Goal: Use online tool/utility: Utilize a website feature to perform a specific function

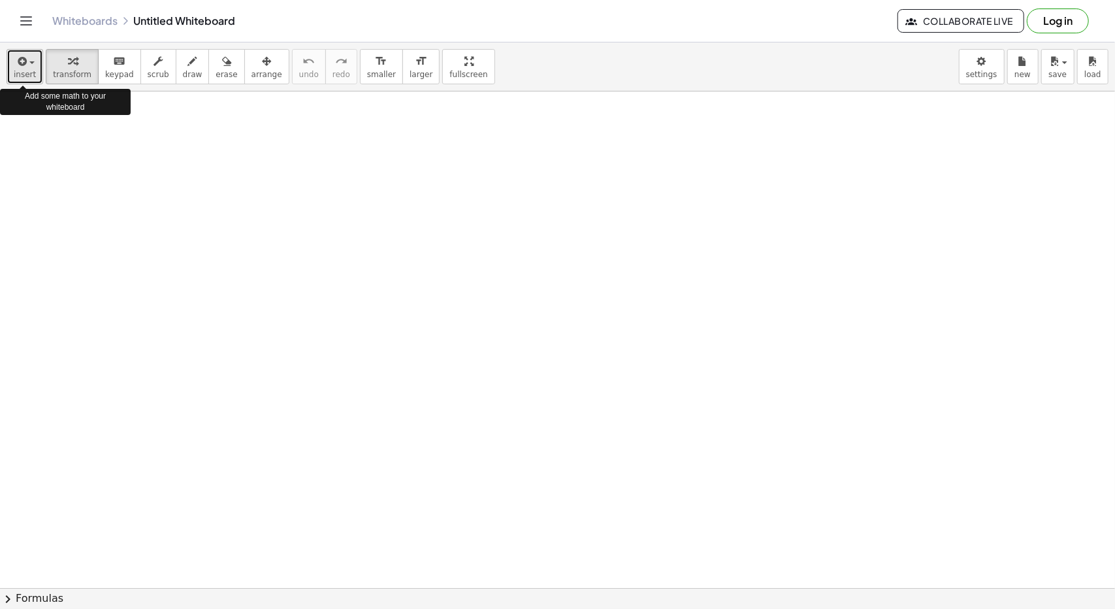
click at [27, 72] on span "insert" at bounding box center [25, 74] width 22 height 9
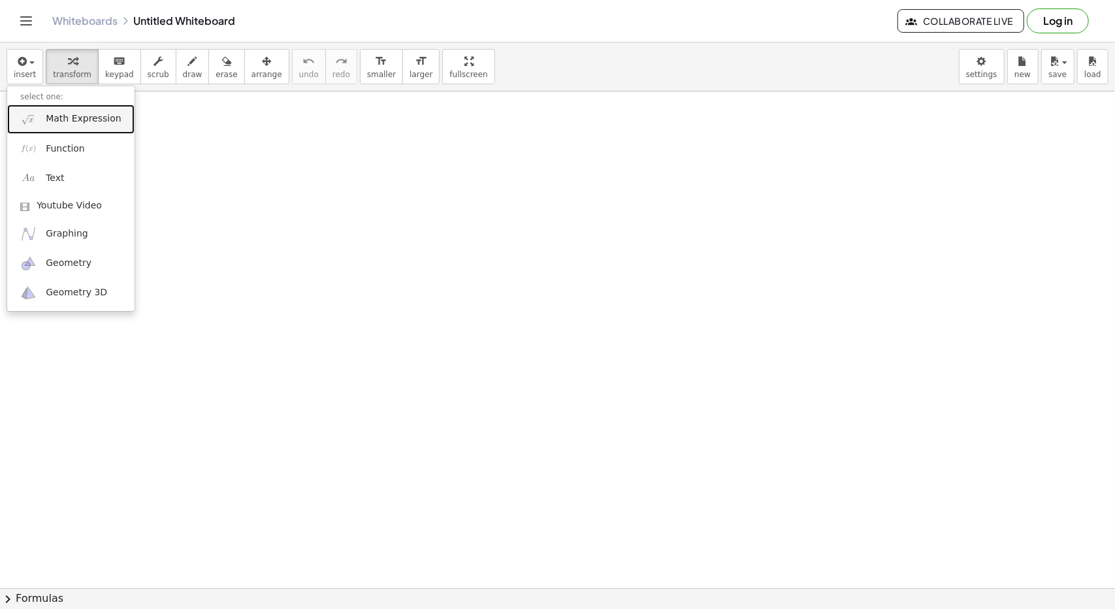
click at [55, 116] on span "Math Expression" at bounding box center [83, 118] width 75 height 13
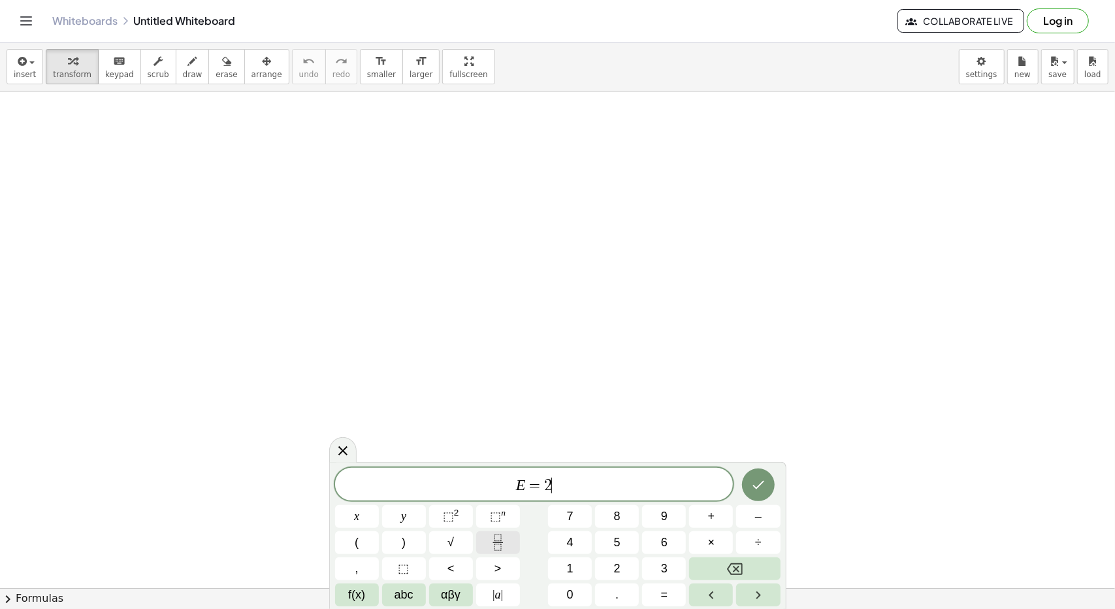
click at [506, 542] on icon "Fraction" at bounding box center [498, 542] width 16 height 16
click at [410, 570] on button "⬚" at bounding box center [404, 568] width 44 height 23
click at [497, 535] on icon "Fraction" at bounding box center [498, 542] width 16 height 16
click at [498, 544] on icon "Fraction" at bounding box center [498, 542] width 16 height 16
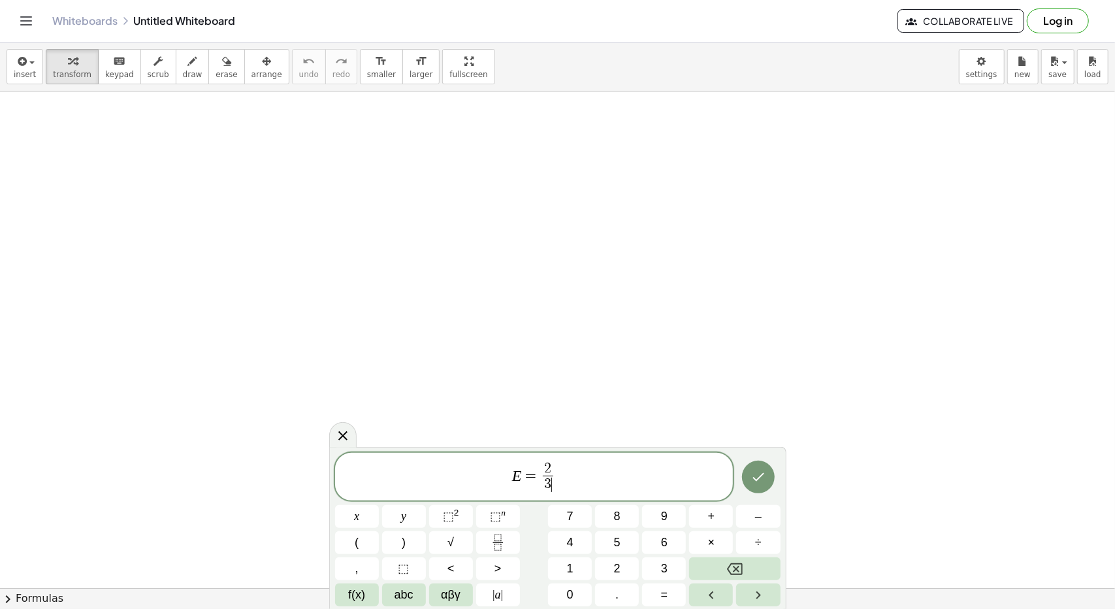
click at [540, 479] on span "2 3 ​ ​" at bounding box center [548, 478] width 16 height 32
click at [756, 476] on icon "Done" at bounding box center [758, 477] width 16 height 16
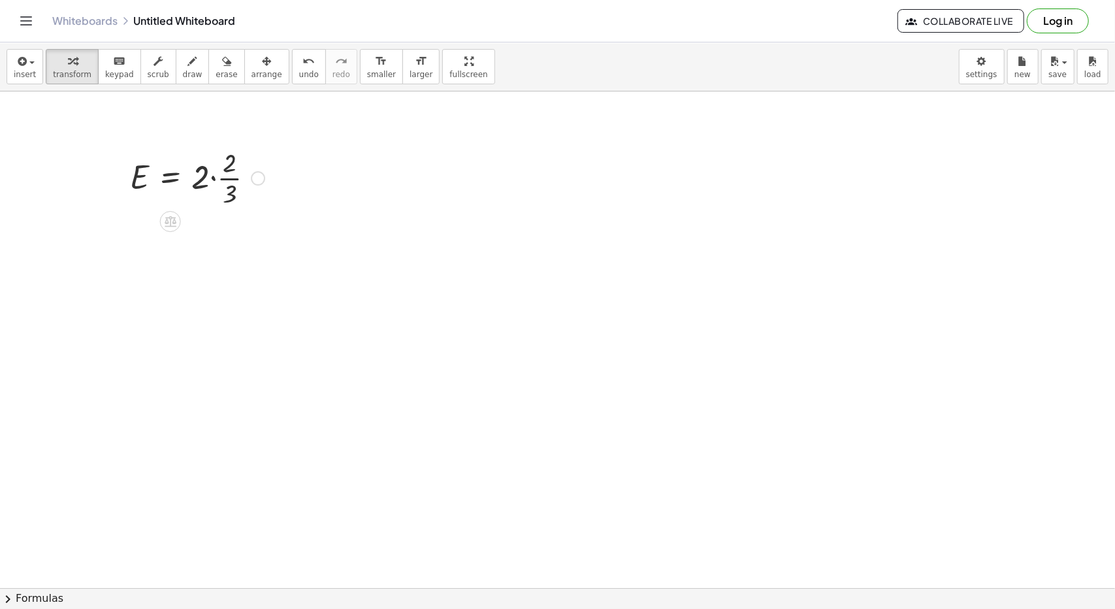
click at [176, 193] on div at bounding box center [197, 176] width 148 height 65
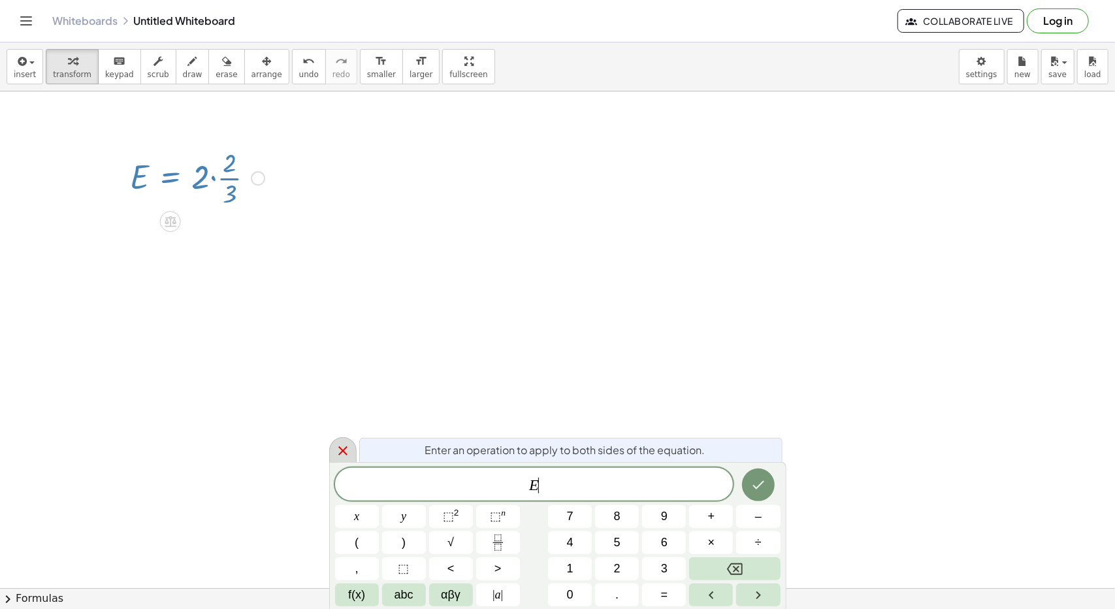
click at [343, 443] on icon at bounding box center [343, 451] width 16 height 16
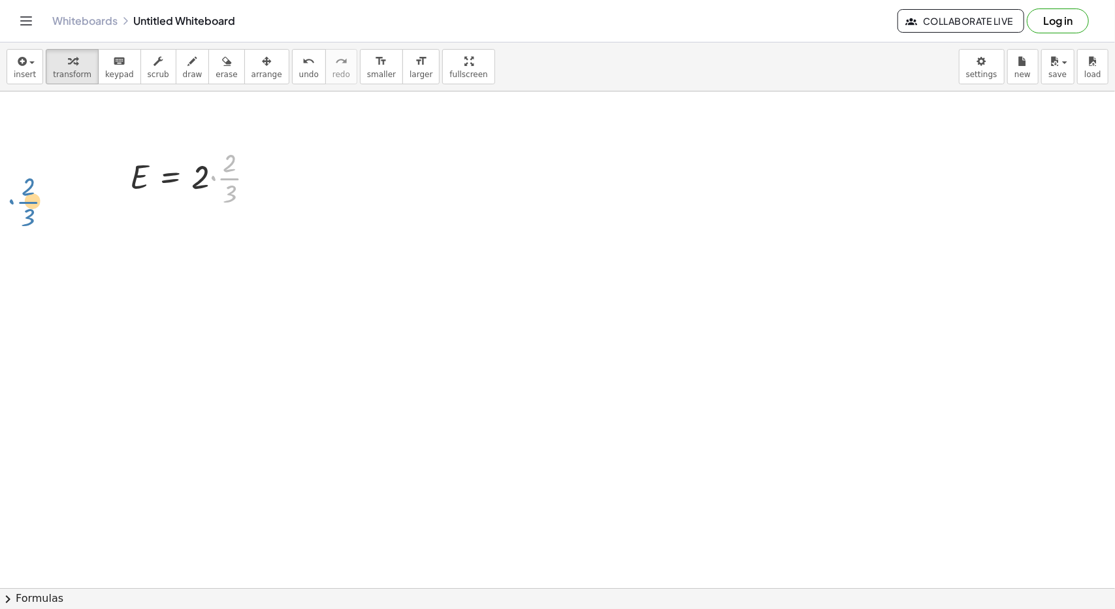
drag, startPoint x: 215, startPoint y: 183, endPoint x: 21, endPoint y: 204, distance: 195.2
drag, startPoint x: 225, startPoint y: 175, endPoint x: 214, endPoint y: 200, distance: 27.2
click at [214, 200] on div at bounding box center [197, 176] width 148 height 65
click at [216, 67] on button "erase" at bounding box center [226, 66] width 36 height 35
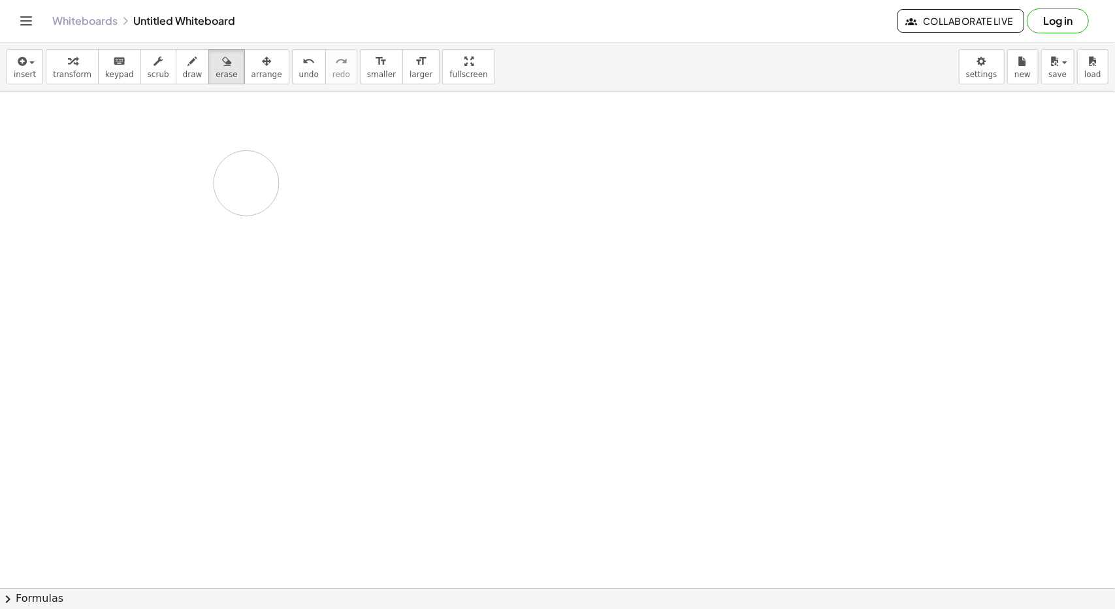
drag, startPoint x: 130, startPoint y: 165, endPoint x: 287, endPoint y: 189, distance: 158.7
drag, startPoint x: 115, startPoint y: 174, endPoint x: 119, endPoint y: 191, distance: 17.4
click at [302, 63] on icon "undo" at bounding box center [308, 62] width 12 height 16
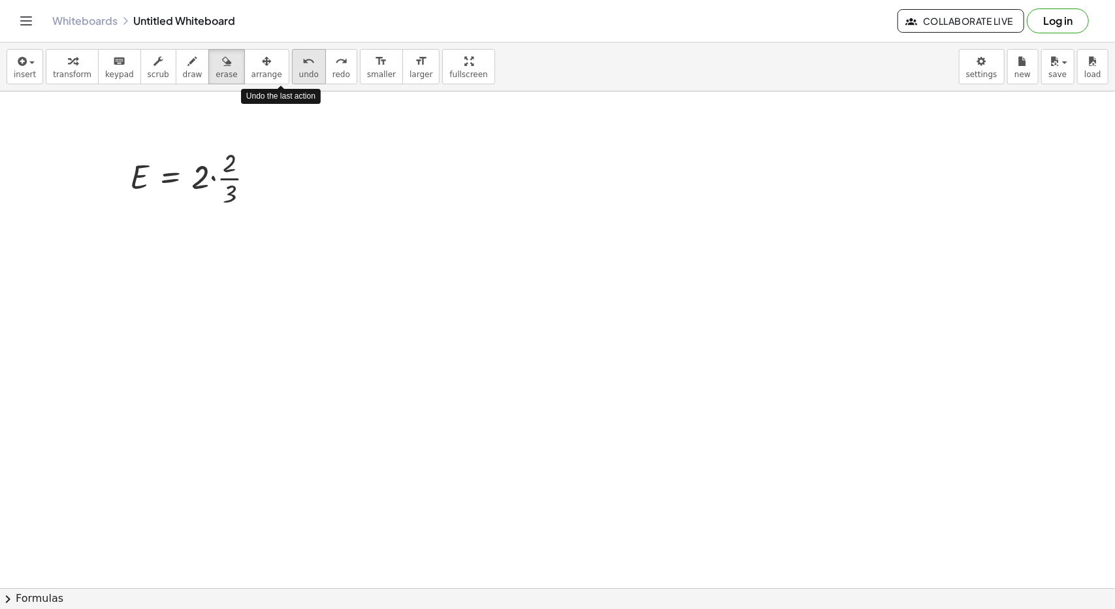
click at [302, 63] on icon "undo" at bounding box center [308, 62] width 12 height 16
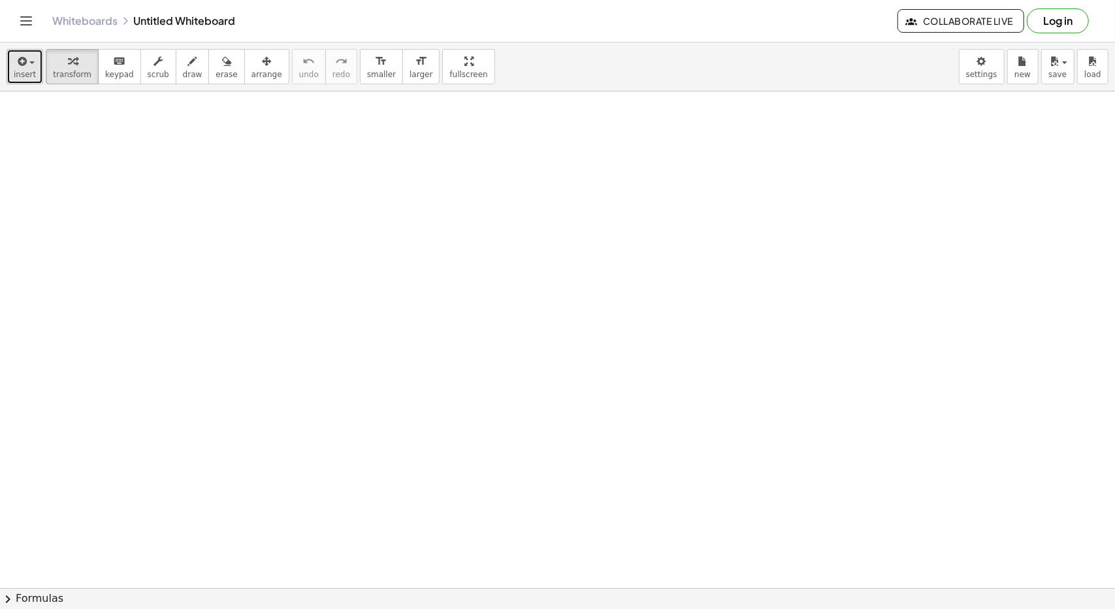
click at [19, 75] on span "insert" at bounding box center [25, 74] width 22 height 9
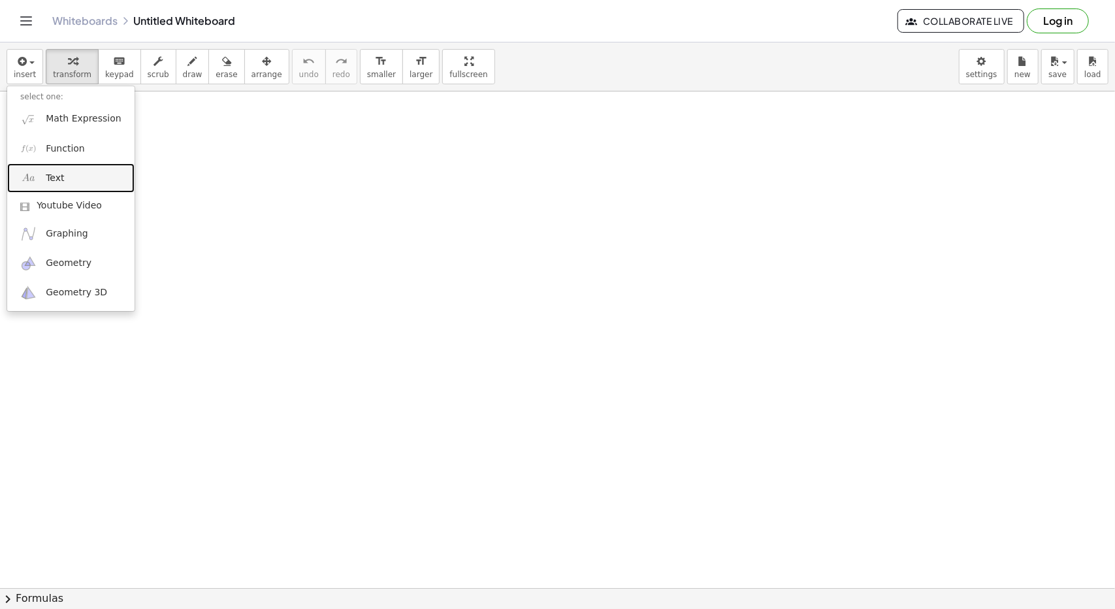
click at [51, 178] on span "Text" at bounding box center [55, 178] width 18 height 13
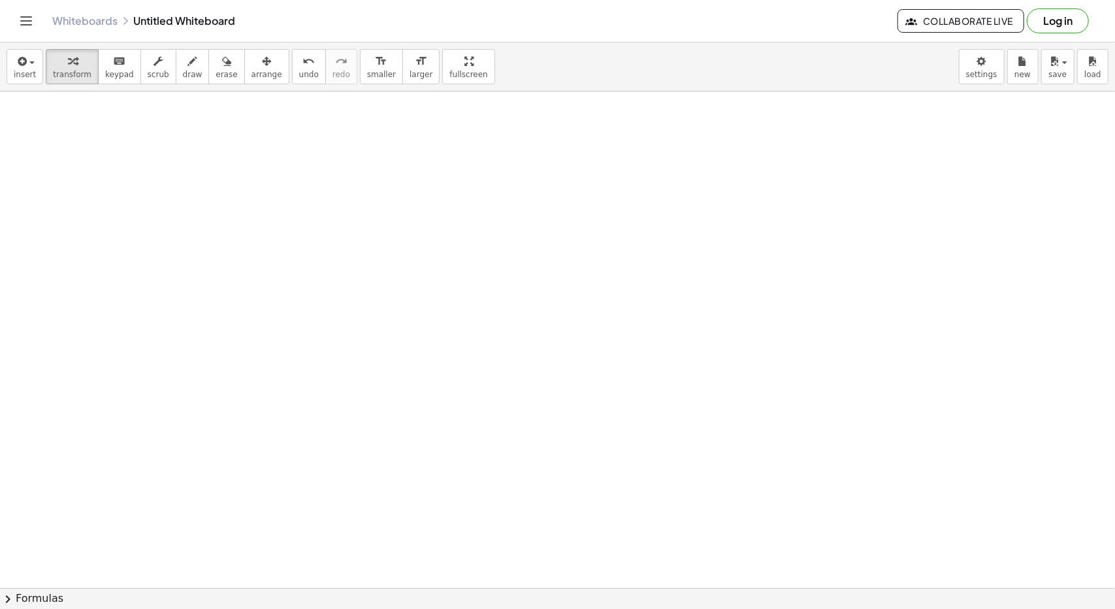
click at [278, 184] on div at bounding box center [208, 163] width 196 height 45
click at [314, 203] on div at bounding box center [557, 587] width 1115 height 993
click at [263, 161] on div at bounding box center [208, 163] width 196 height 45
drag, startPoint x: 168, startPoint y: 163, endPoint x: 157, endPoint y: 165, distance: 11.4
click at [157, 165] on div "***** *" at bounding box center [208, 163] width 196 height 45
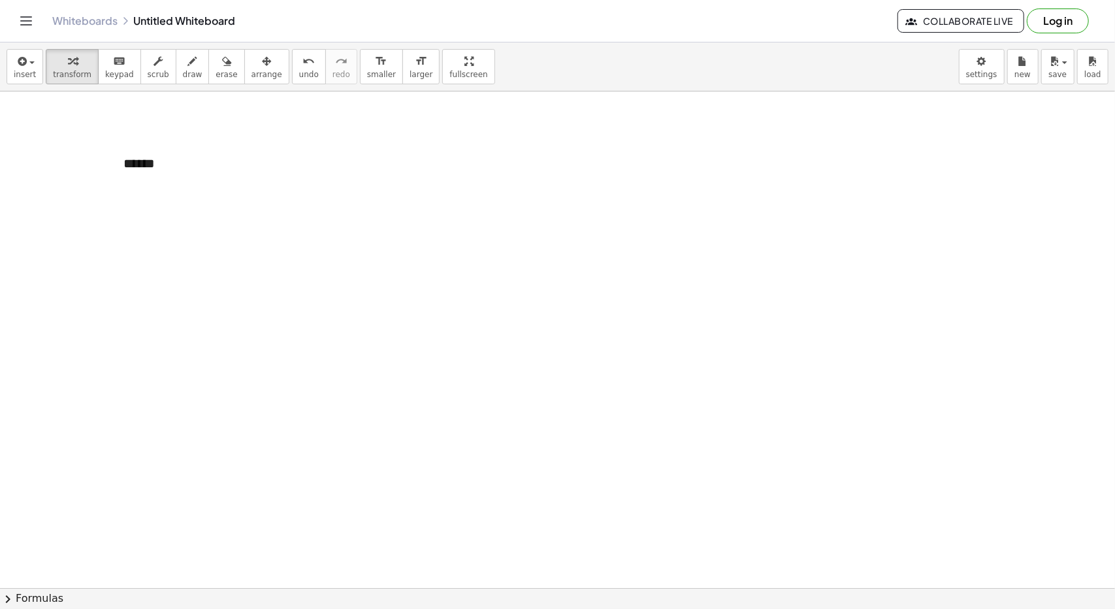
click at [438, 261] on div at bounding box center [557, 587] width 1115 height 993
click at [27, 60] on div "button" at bounding box center [25, 61] width 22 height 16
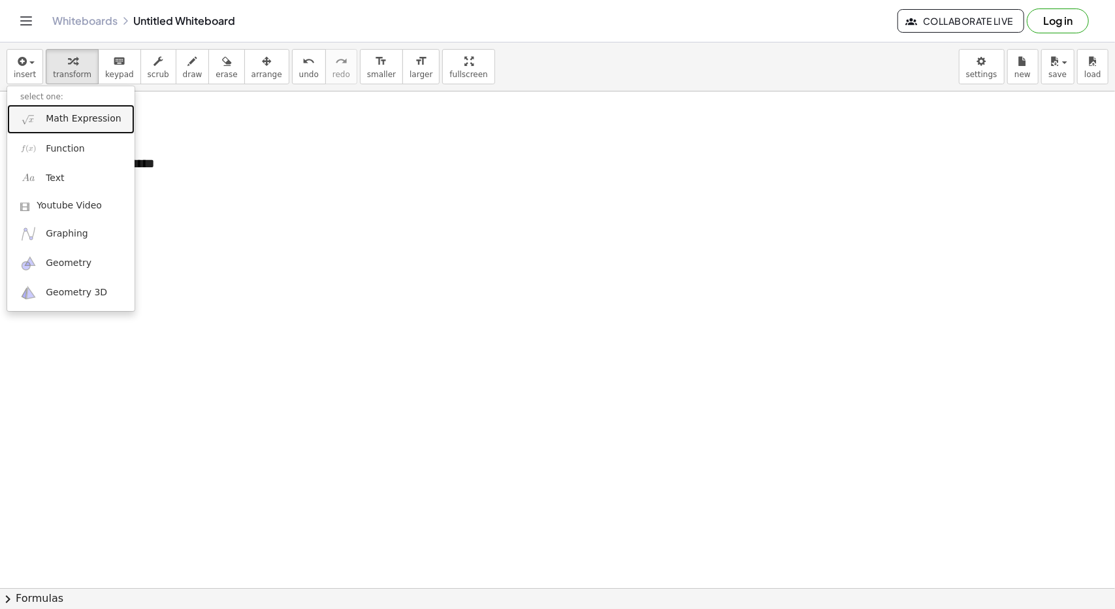
click at [48, 125] on span "Math Expression" at bounding box center [83, 118] width 75 height 13
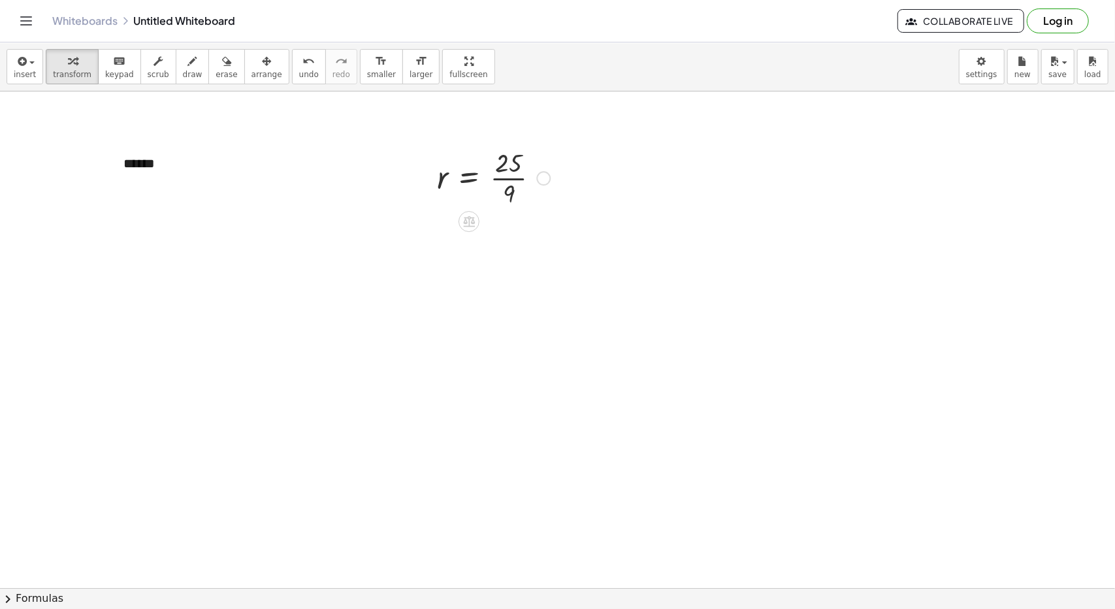
click at [502, 180] on div at bounding box center [493, 176] width 126 height 65
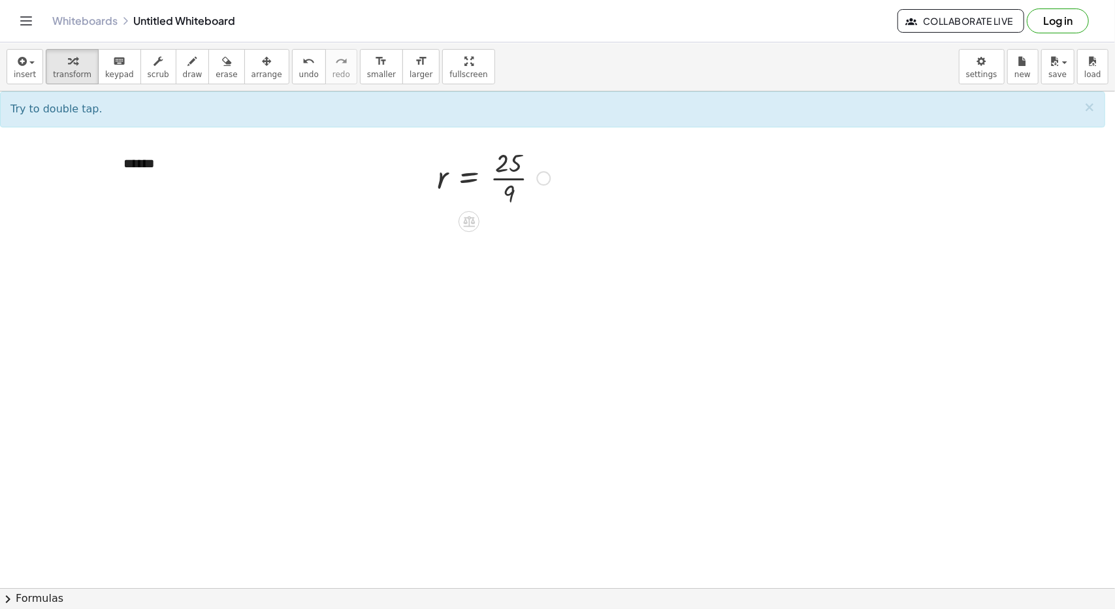
click at [506, 168] on div at bounding box center [493, 176] width 126 height 65
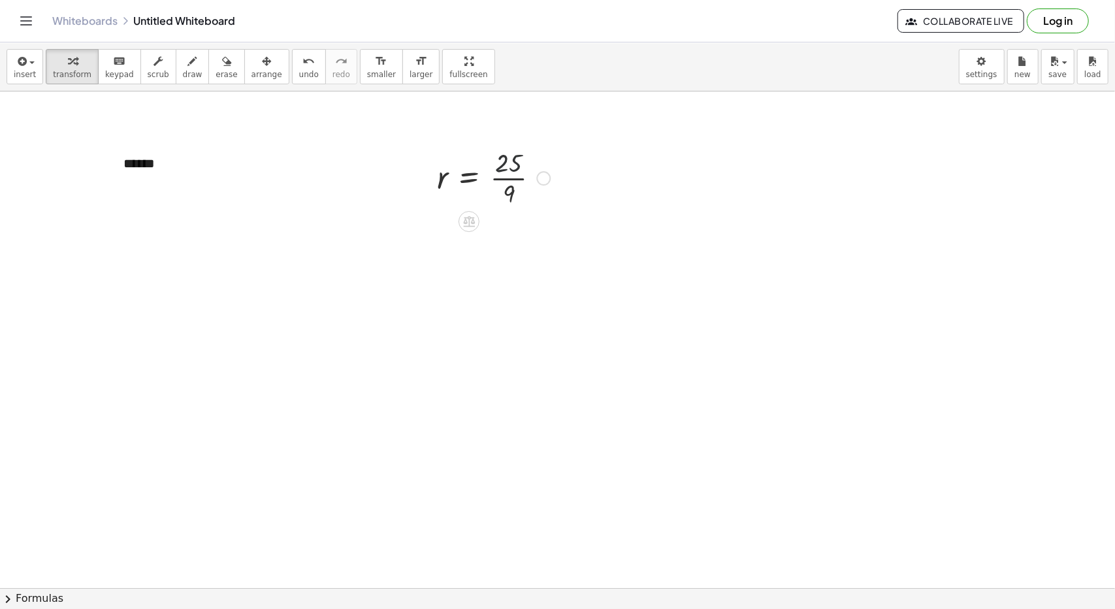
click at [506, 168] on div at bounding box center [493, 176] width 126 height 65
click at [501, 161] on div at bounding box center [493, 176] width 126 height 65
click at [512, 176] on div at bounding box center [493, 176] width 126 height 65
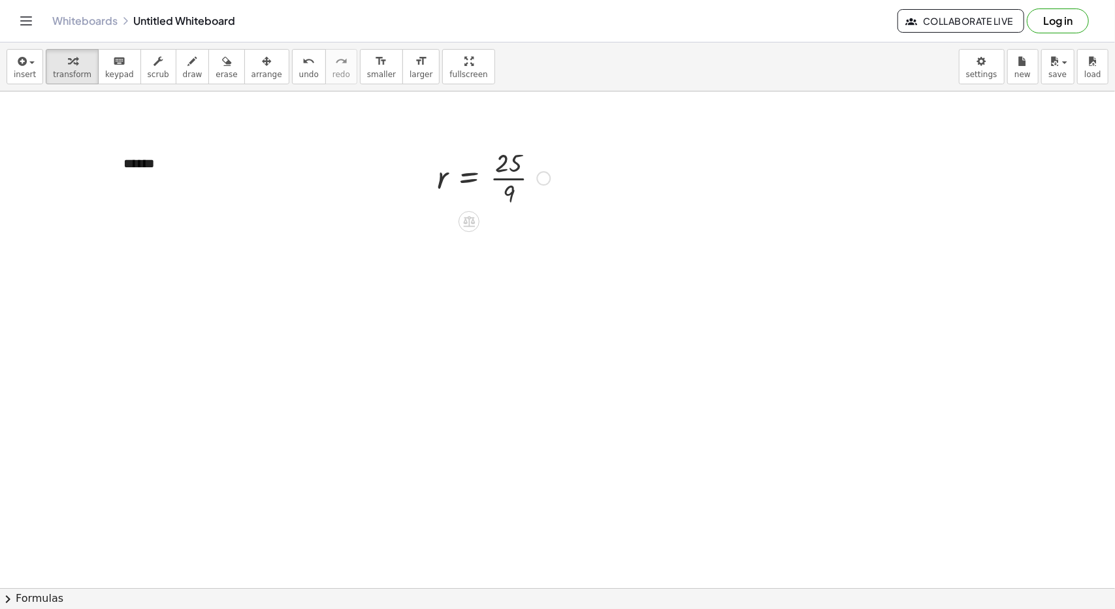
click at [512, 176] on div at bounding box center [493, 176] width 126 height 65
click at [591, 232] on div at bounding box center [593, 232] width 14 height 14
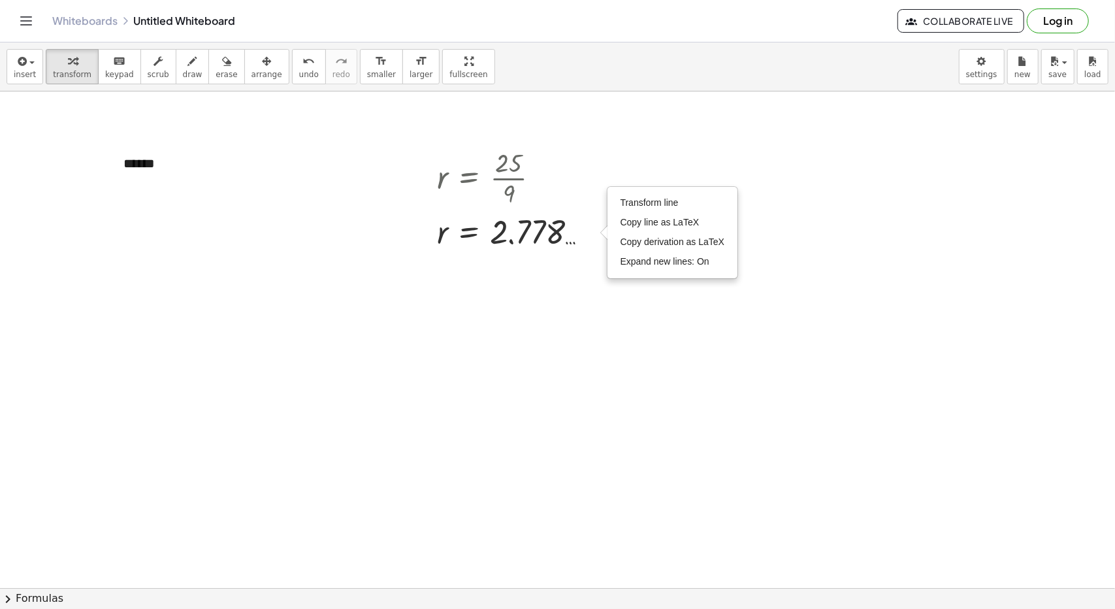
click at [544, 264] on div at bounding box center [557, 587] width 1115 height 993
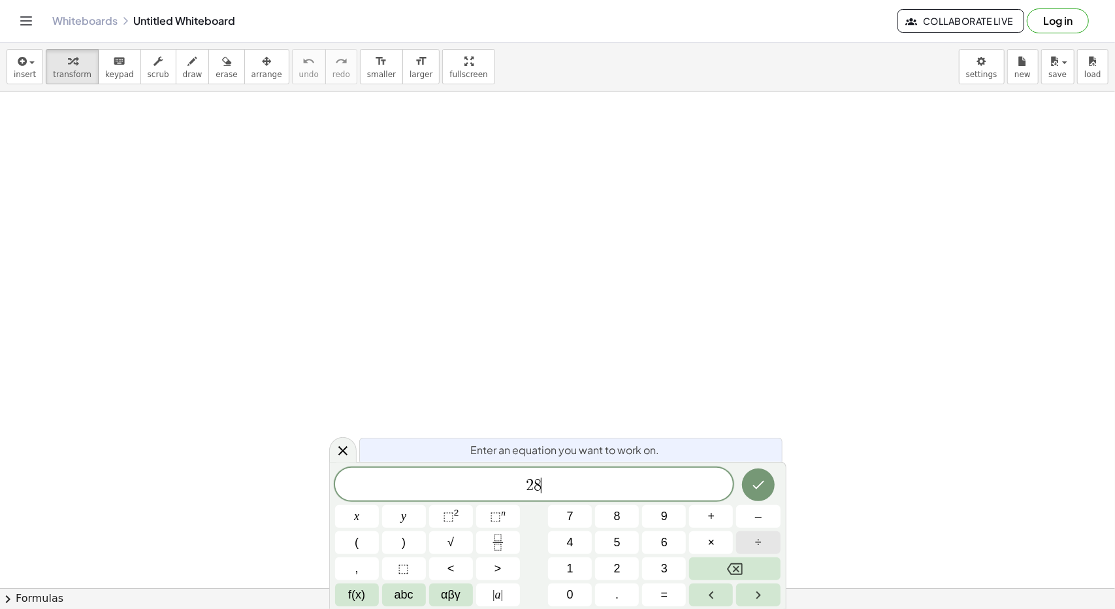
click at [754, 544] on button "÷" at bounding box center [758, 542] width 44 height 23
click at [761, 481] on icon "Done" at bounding box center [758, 485] width 16 height 16
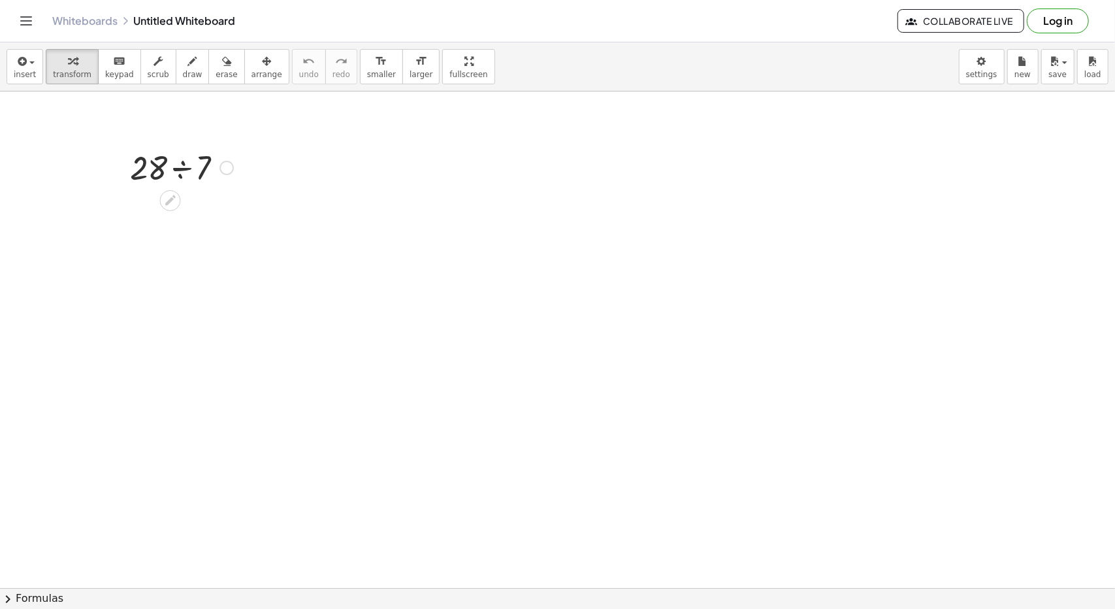
click at [176, 170] on div at bounding box center [181, 166] width 116 height 44
click at [189, 208] on div at bounding box center [195, 211] width 14 height 14
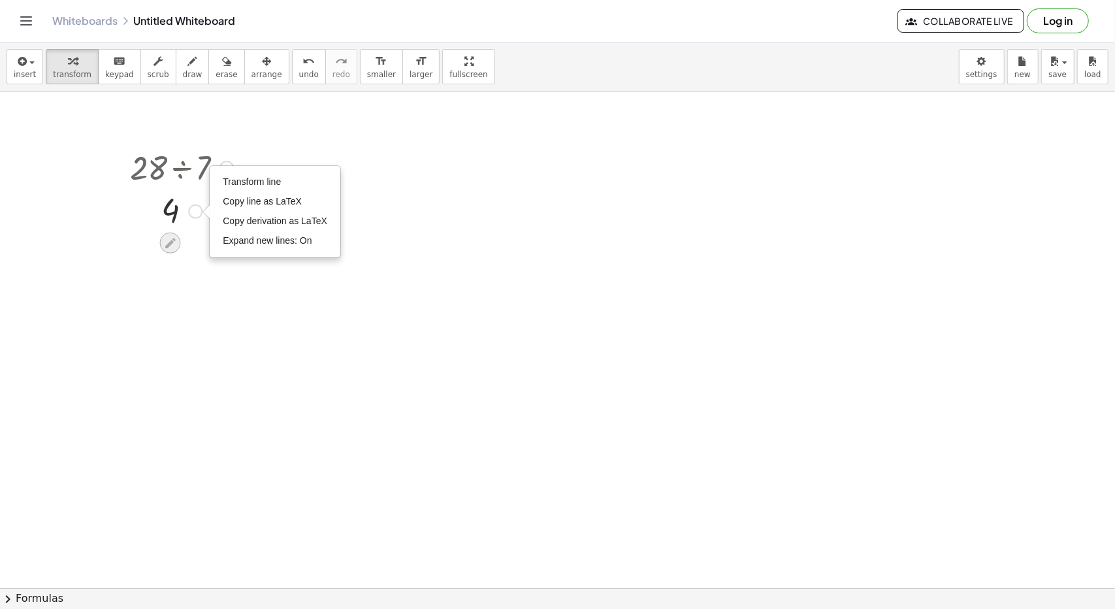
click at [169, 245] on icon at bounding box center [170, 243] width 10 height 10
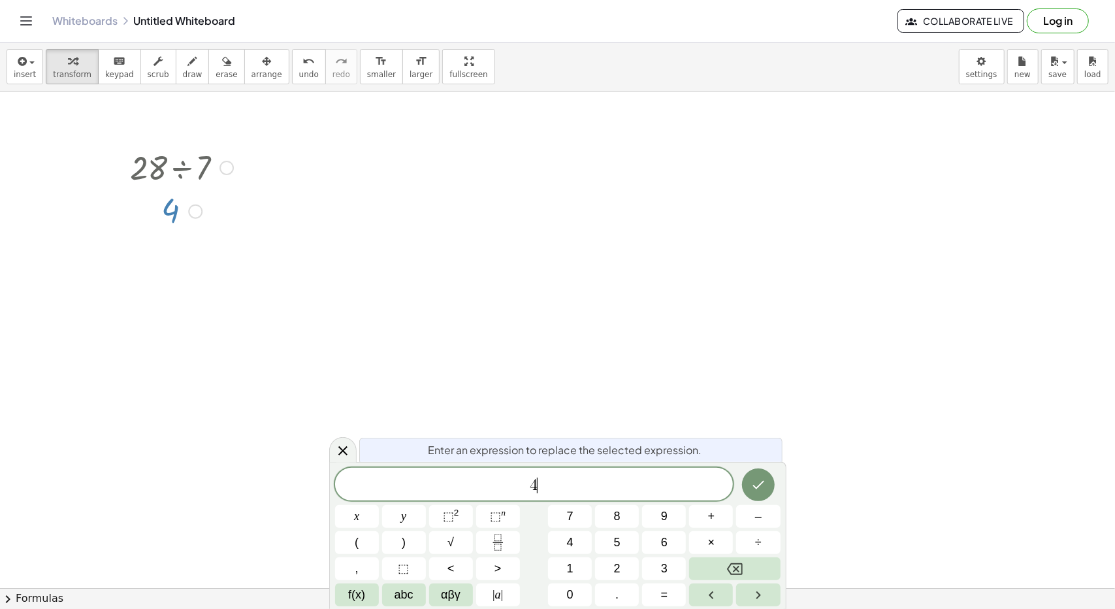
click at [586, 492] on span "4 ​" at bounding box center [534, 485] width 398 height 18
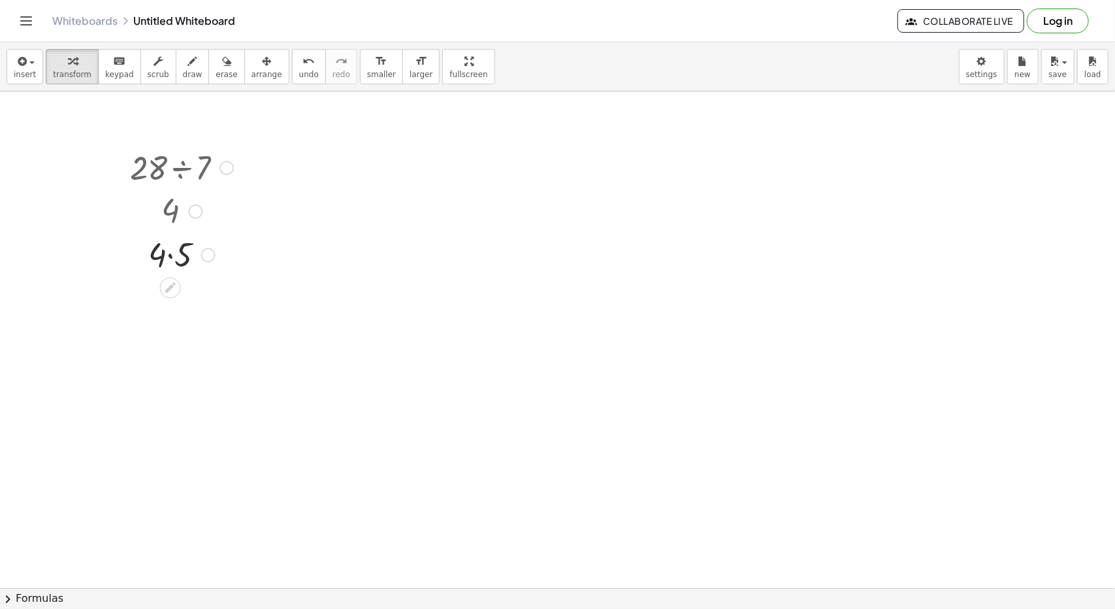
click at [171, 253] on div at bounding box center [181, 253] width 116 height 44
drag, startPoint x: 231, startPoint y: 362, endPoint x: 107, endPoint y: 152, distance: 244.4
click at [169, 167] on div at bounding box center [181, 166] width 116 height 44
click at [144, 141] on div "· 28 ÷ 7 4 · 4 · 5 20 Transform line Copy line as LaTeX Copy derivation as LaTe…" at bounding box center [176, 231] width 133 height 181
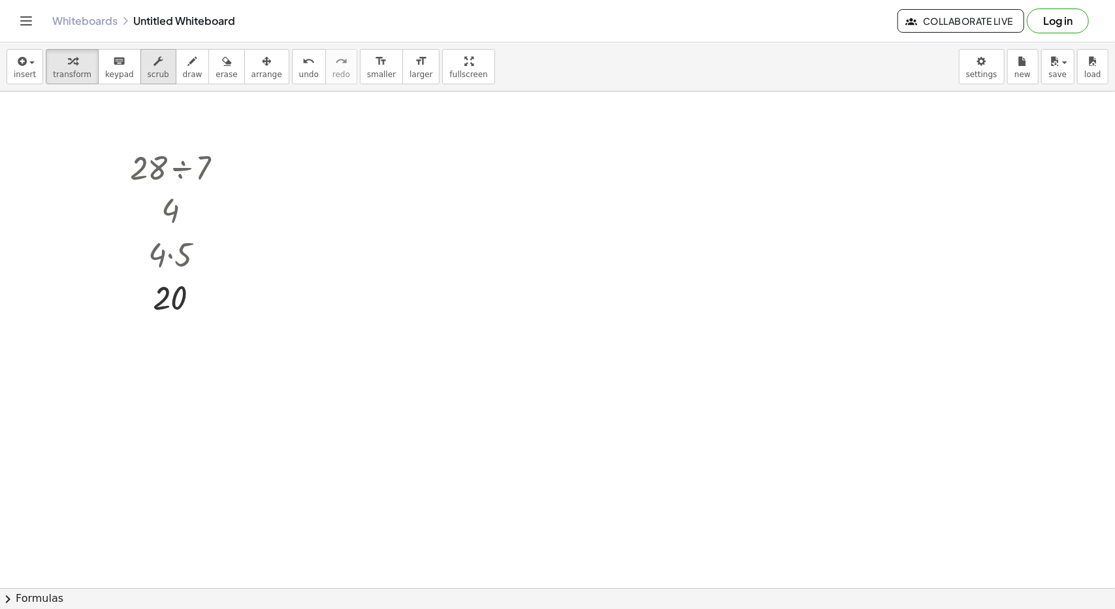
click at [148, 75] on span "scrub" at bounding box center [159, 74] width 22 height 9
drag, startPoint x: 147, startPoint y: 152, endPoint x: 167, endPoint y: 342, distance: 190.5
drag, startPoint x: 206, startPoint y: 187, endPoint x: 213, endPoint y: 36, distance: 151.0
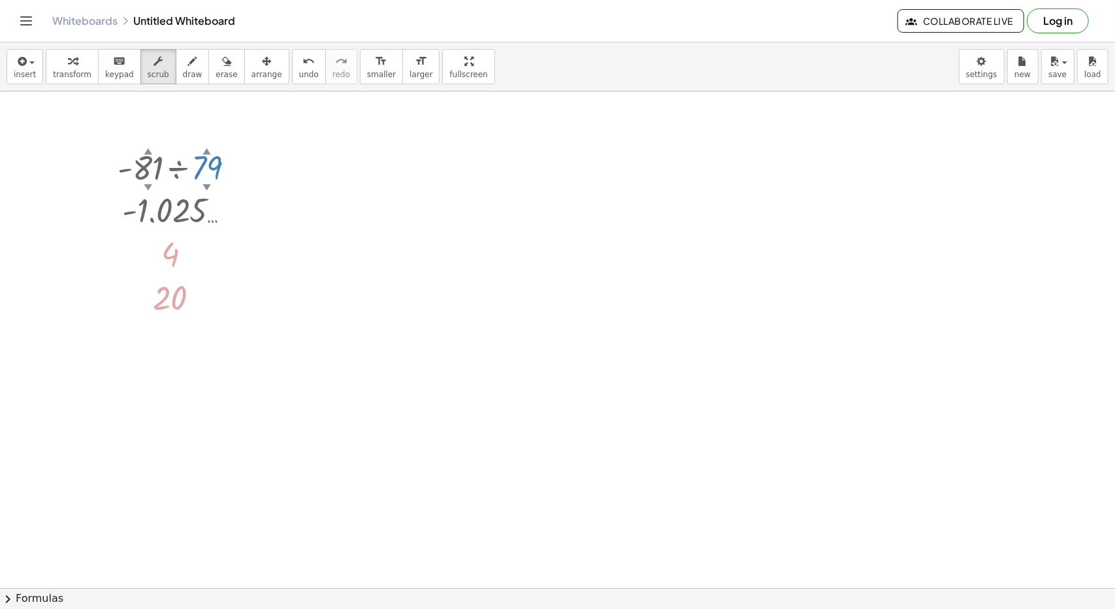
click at [213, 36] on div "Graspable Math Activities Get Started Activity Bank Assigned Work Classes White…" at bounding box center [557, 304] width 1115 height 609
drag, startPoint x: 207, startPoint y: 150, endPoint x: 276, endPoint y: -57, distance: 217.5
click at [276, 0] on html "Graspable Math Activities Get Started Activity Bank Assigned Work Classes White…" at bounding box center [557, 304] width 1115 height 609
drag, startPoint x: 138, startPoint y: 151, endPoint x: 161, endPoint y: 71, distance: 83.5
click at [161, 71] on div "insert select one: Math Expression Function Text Youtube Video Graphing Geometr…" at bounding box center [557, 325] width 1115 height 566
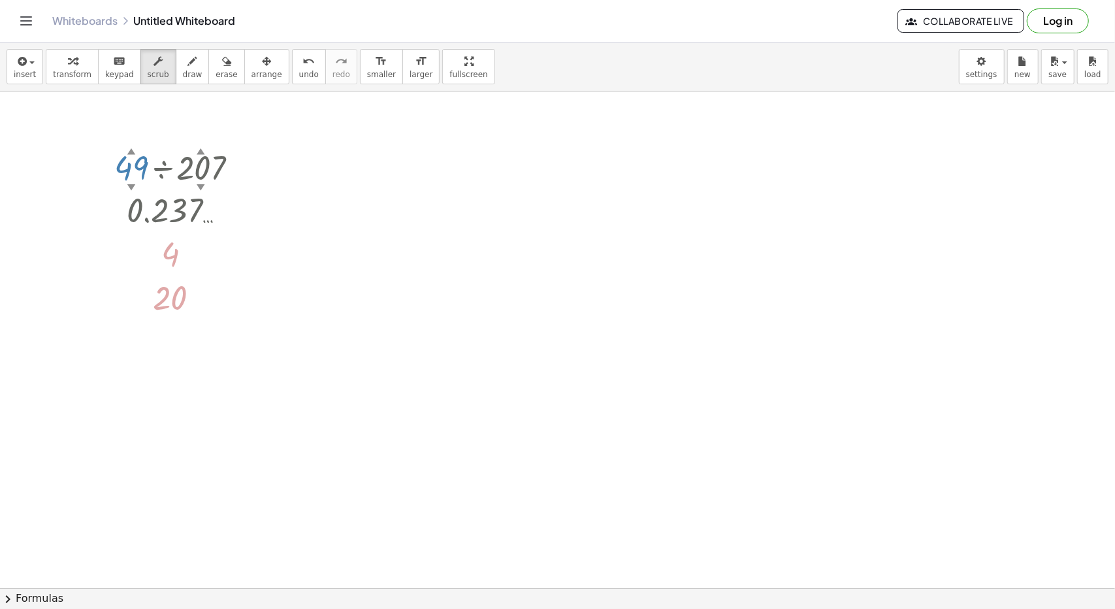
drag, startPoint x: 140, startPoint y: 151, endPoint x: 166, endPoint y: -43, distance: 195.7
click at [166, 0] on html "Graspable Math Activities Get Started Activity Bank Assigned Work Classes White…" at bounding box center [557, 304] width 1115 height 609
click at [159, 172] on div at bounding box center [182, 166] width 146 height 44
click at [216, 73] on span "erase" at bounding box center [227, 74] width 22 height 9
click at [105, 73] on span "keypad" at bounding box center [119, 74] width 29 height 9
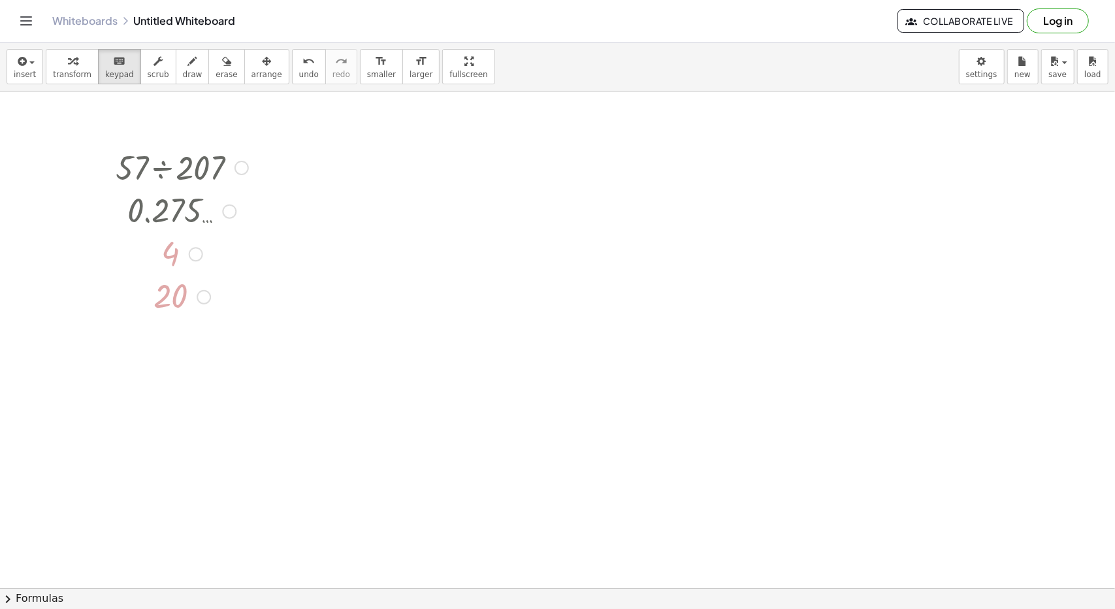
click at [163, 176] on div at bounding box center [182, 166] width 146 height 44
click at [159, 167] on div at bounding box center [182, 166] width 146 height 44
click at [33, 75] on button "insert" at bounding box center [25, 66] width 37 height 35
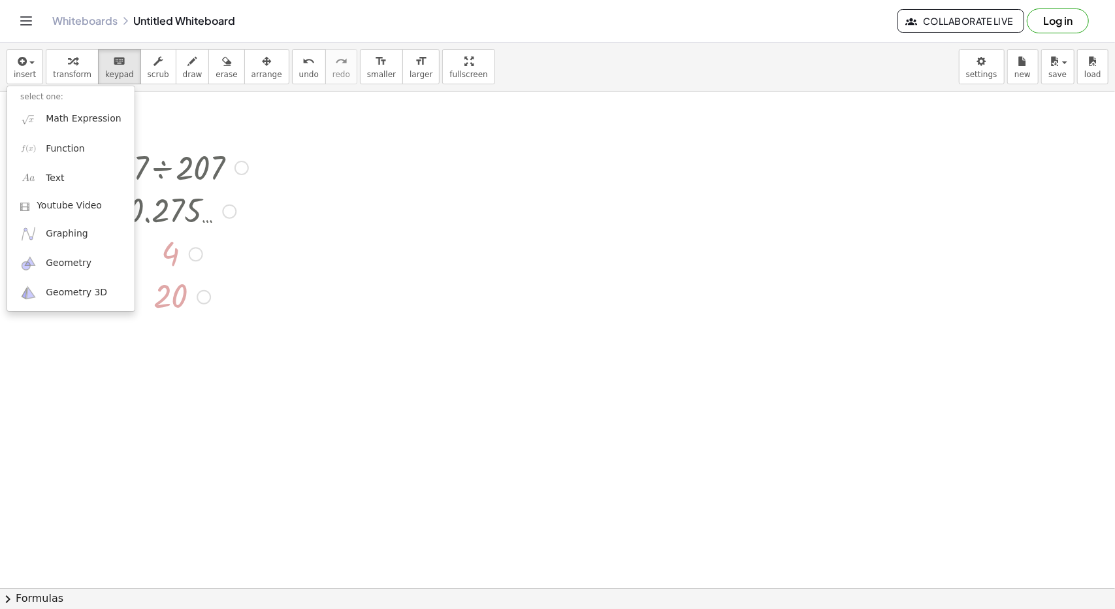
click at [246, 265] on div at bounding box center [182, 252] width 146 height 43
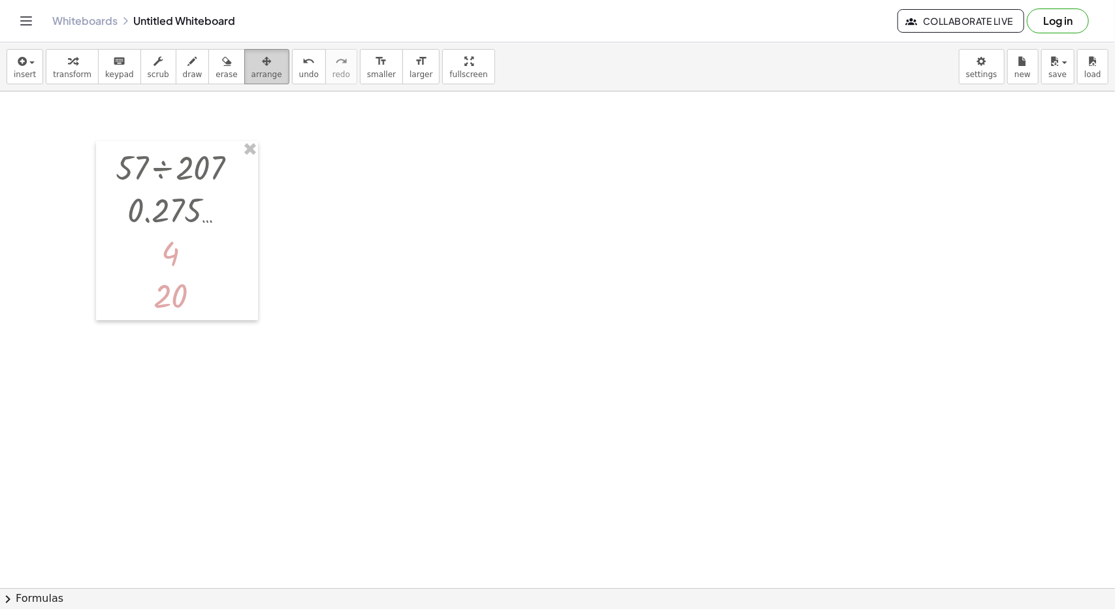
click at [262, 62] on icon "button" at bounding box center [266, 62] width 9 height 16
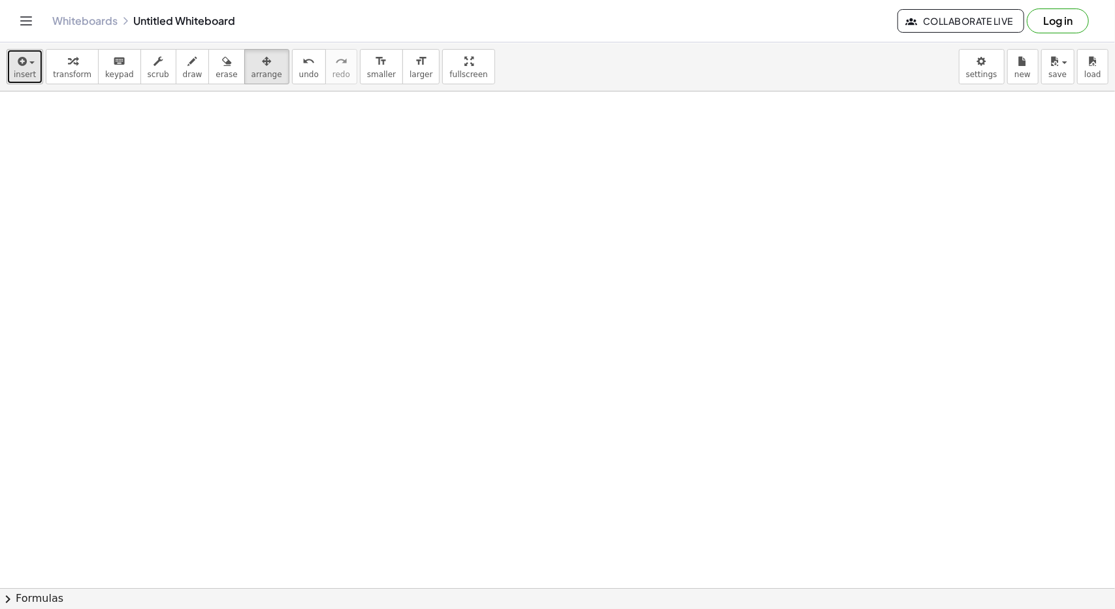
click at [11, 66] on button "insert" at bounding box center [25, 66] width 37 height 35
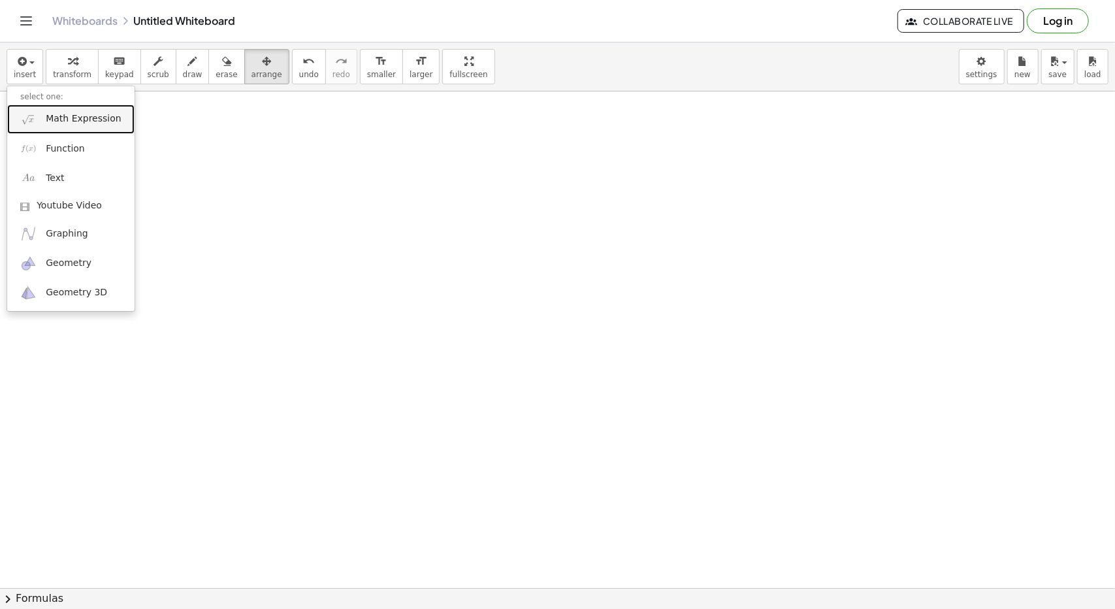
click at [77, 122] on span "Math Expression" at bounding box center [83, 118] width 75 height 13
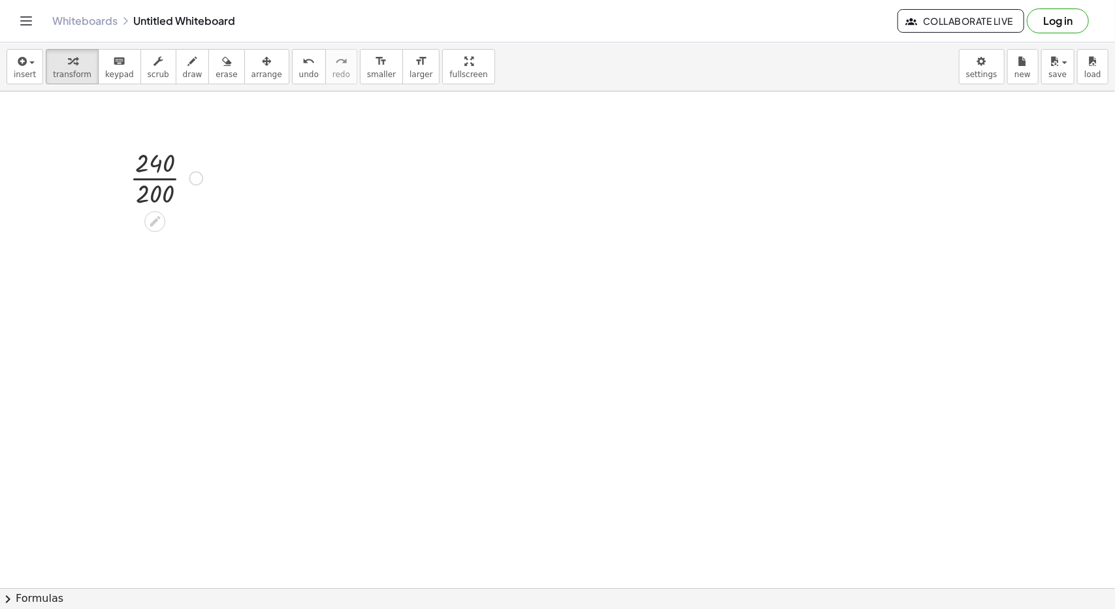
click at [172, 185] on div at bounding box center [166, 176] width 86 height 65
click at [158, 246] on div at bounding box center [166, 242] width 86 height 65
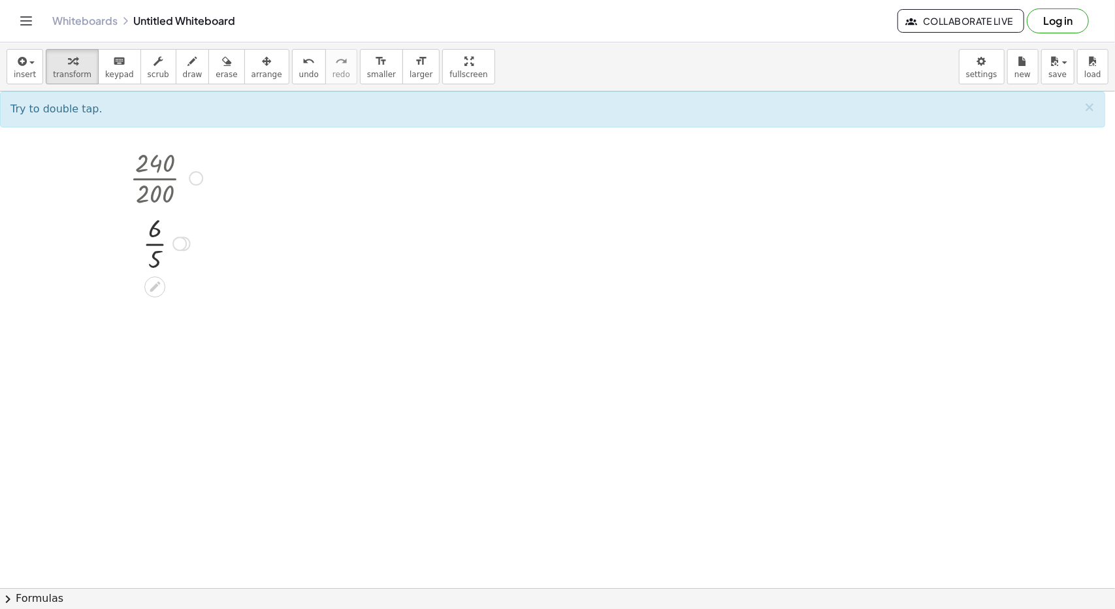
click at [185, 240] on div at bounding box center [179, 243] width 14 height 14
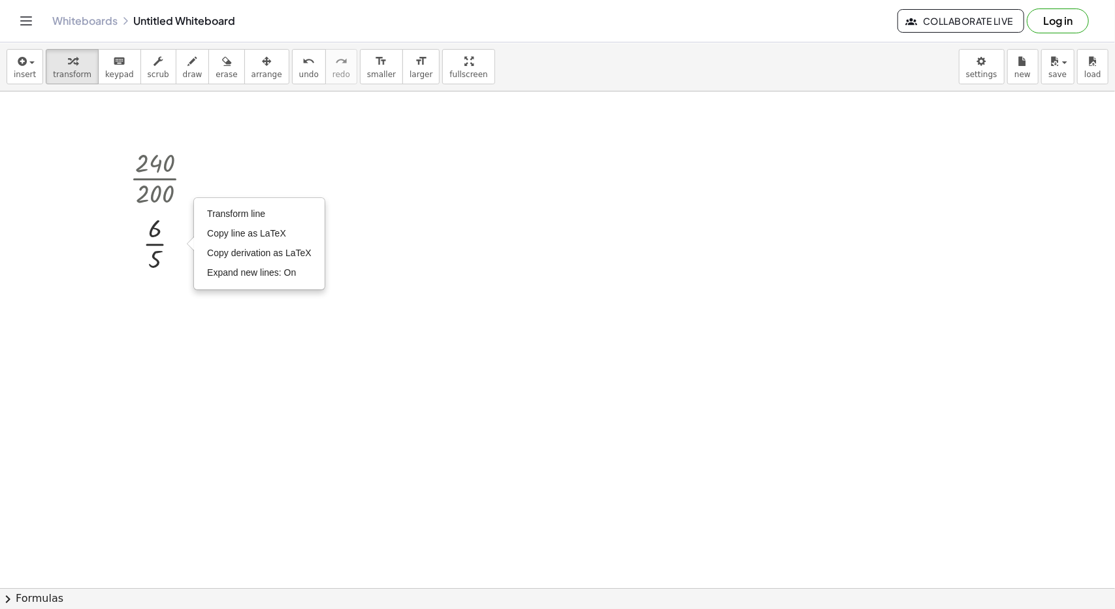
drag, startPoint x: 96, startPoint y: 142, endPoint x: 183, endPoint y: 202, distance: 106.0
drag, startPoint x: 157, startPoint y: 170, endPoint x: 0, endPoint y: 131, distance: 161.7
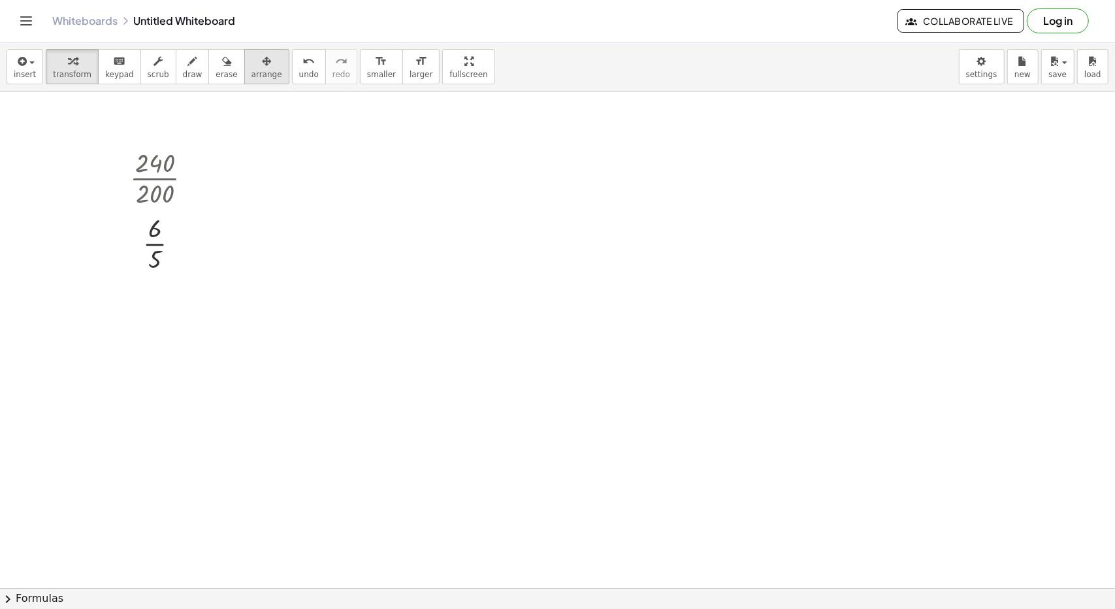
click at [262, 65] on icon "button" at bounding box center [266, 62] width 9 height 16
click at [17, 75] on span "insert" at bounding box center [25, 74] width 22 height 9
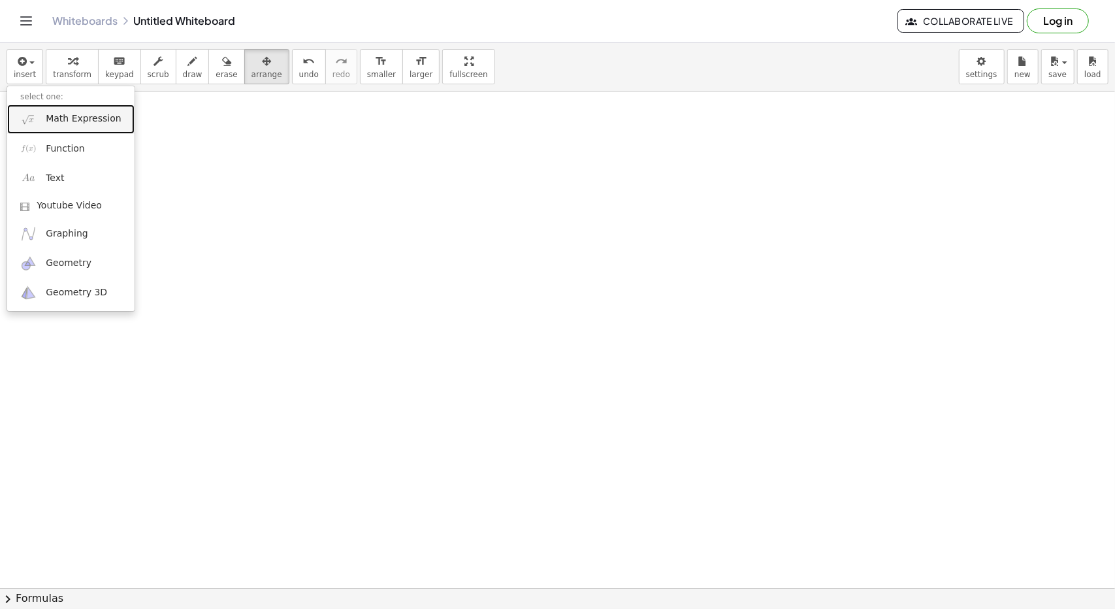
click at [56, 125] on link "Math Expression" at bounding box center [70, 118] width 127 height 29
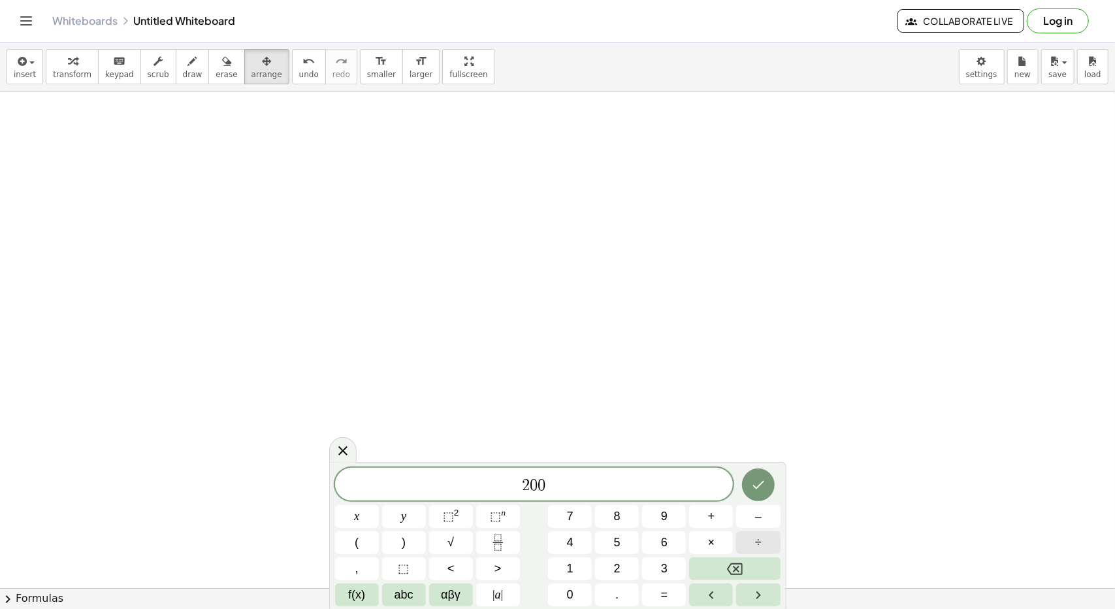
click at [754, 544] on button "÷" at bounding box center [758, 542] width 44 height 23
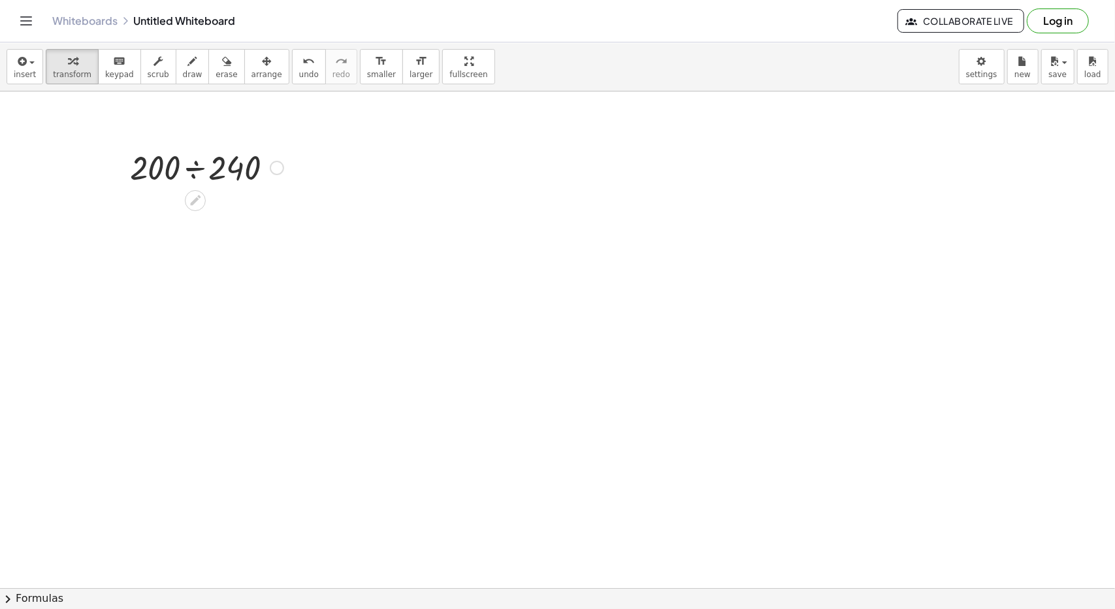
click at [185, 181] on div at bounding box center [206, 166] width 167 height 44
drag, startPoint x: 351, startPoint y: 267, endPoint x: 124, endPoint y: 153, distance: 254.1
click at [251, 67] on div "button" at bounding box center [266, 61] width 31 height 16
click at [17, 70] on span "insert" at bounding box center [25, 74] width 22 height 9
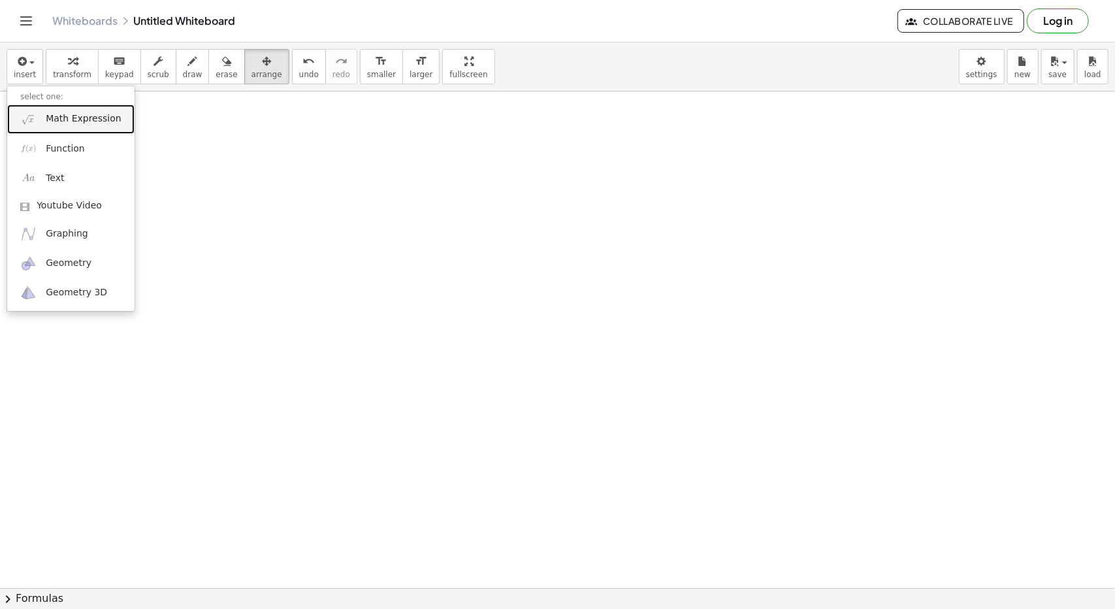
click at [74, 122] on span "Math Expression" at bounding box center [83, 118] width 75 height 13
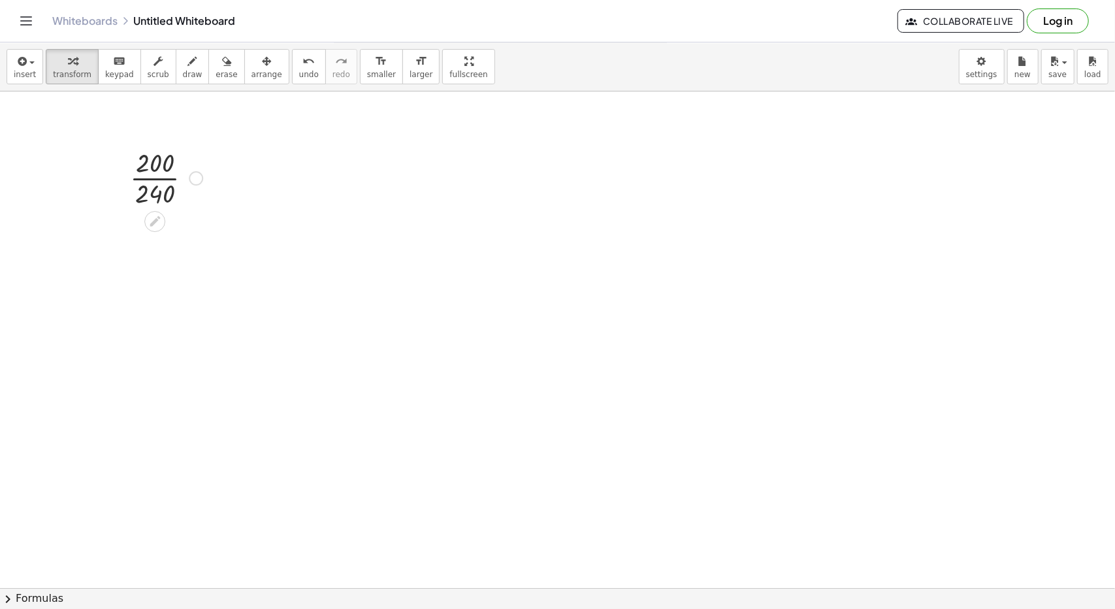
click at [165, 178] on div at bounding box center [166, 176] width 86 height 65
click at [17, 57] on icon "button" at bounding box center [21, 62] width 12 height 16
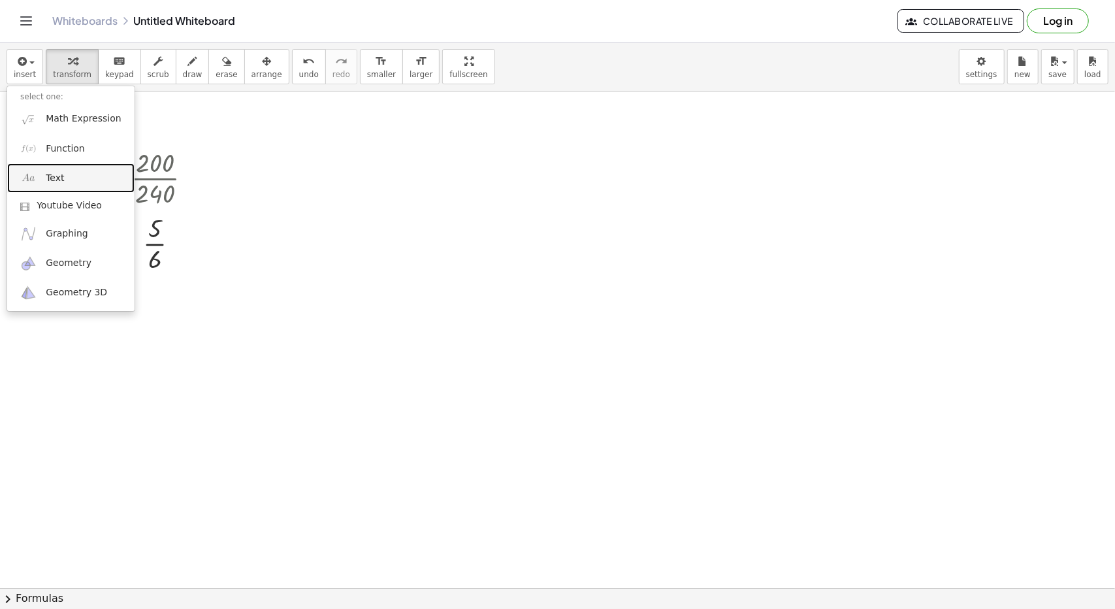
click at [47, 178] on span "Text" at bounding box center [55, 178] width 18 height 13
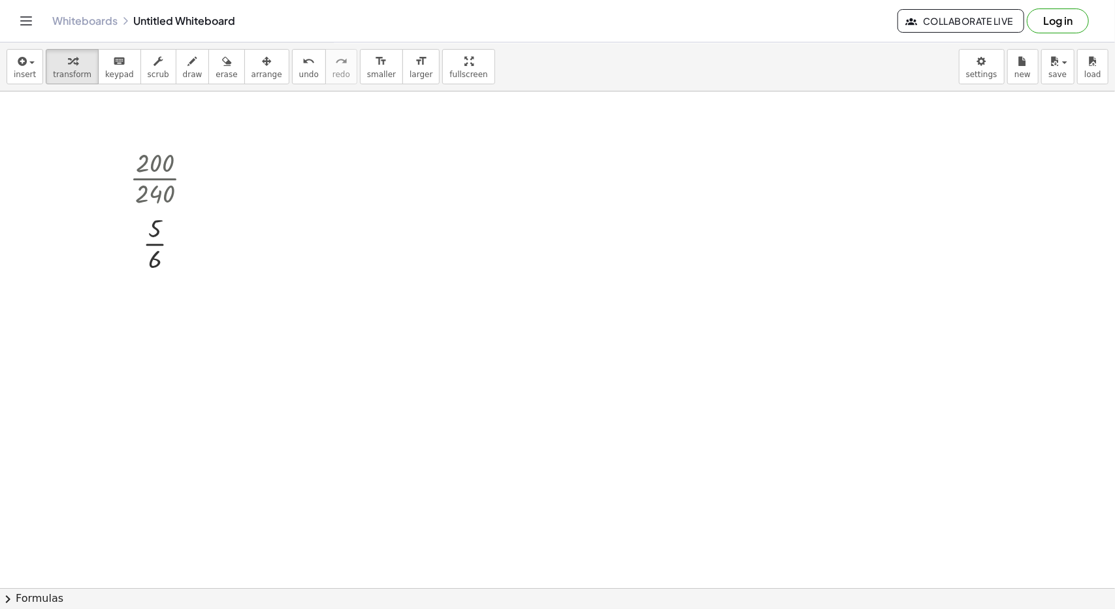
click at [400, 183] on div at bounding box center [422, 163] width 196 height 45
click at [262, 63] on icon "button" at bounding box center [266, 62] width 9 height 16
click at [30, 70] on span "insert" at bounding box center [25, 74] width 22 height 9
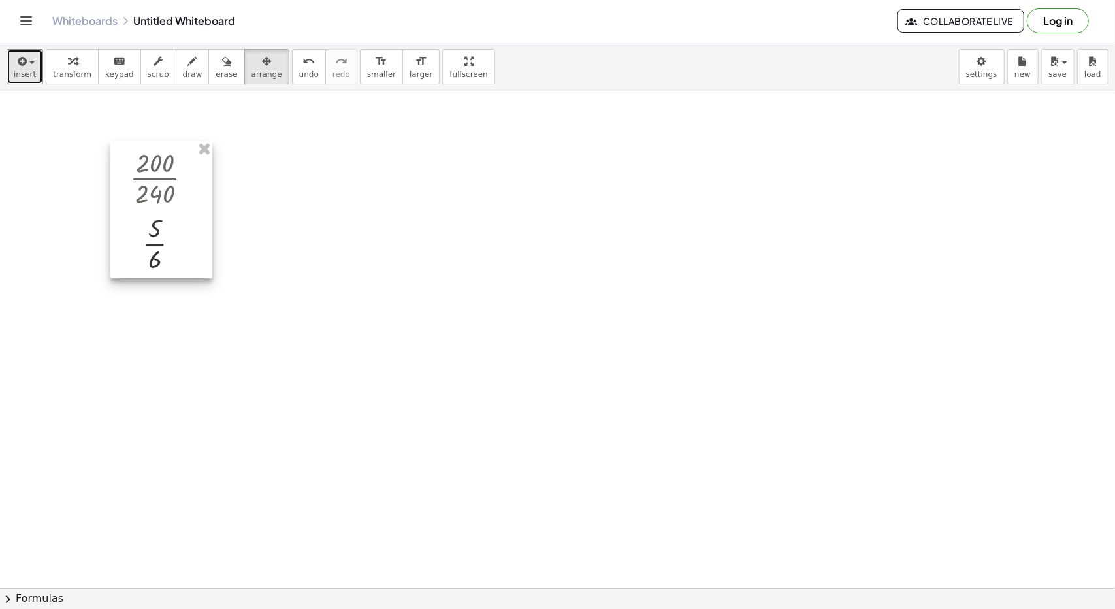
click at [162, 232] on div at bounding box center [161, 209] width 102 height 137
click at [80, 66] on div "button" at bounding box center [72, 61] width 39 height 16
click at [178, 244] on div at bounding box center [179, 243] width 14 height 14
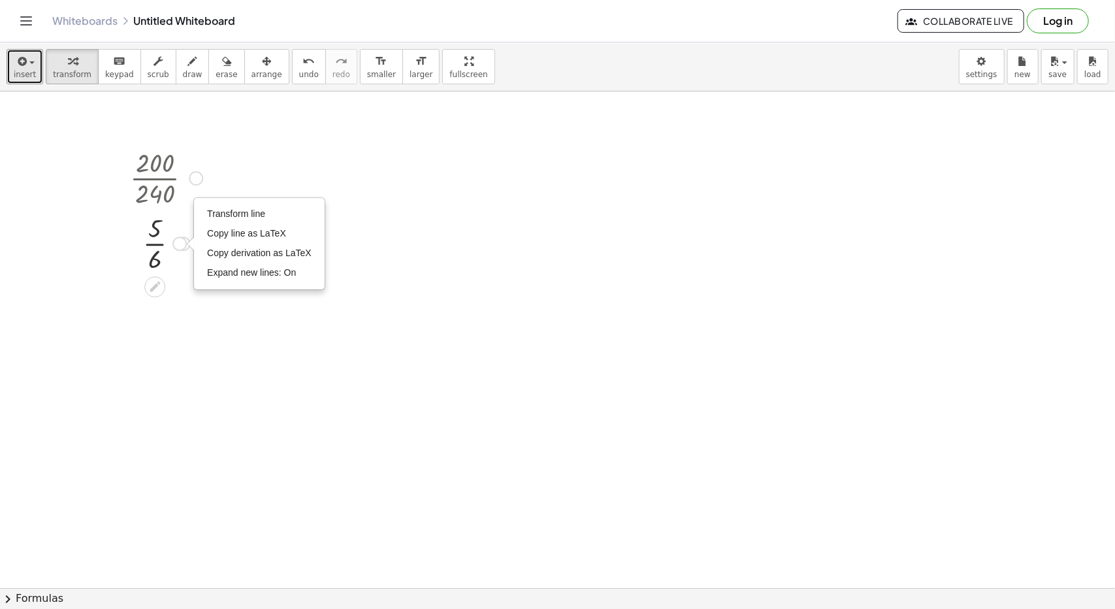
click at [144, 243] on div at bounding box center [166, 242] width 86 height 65
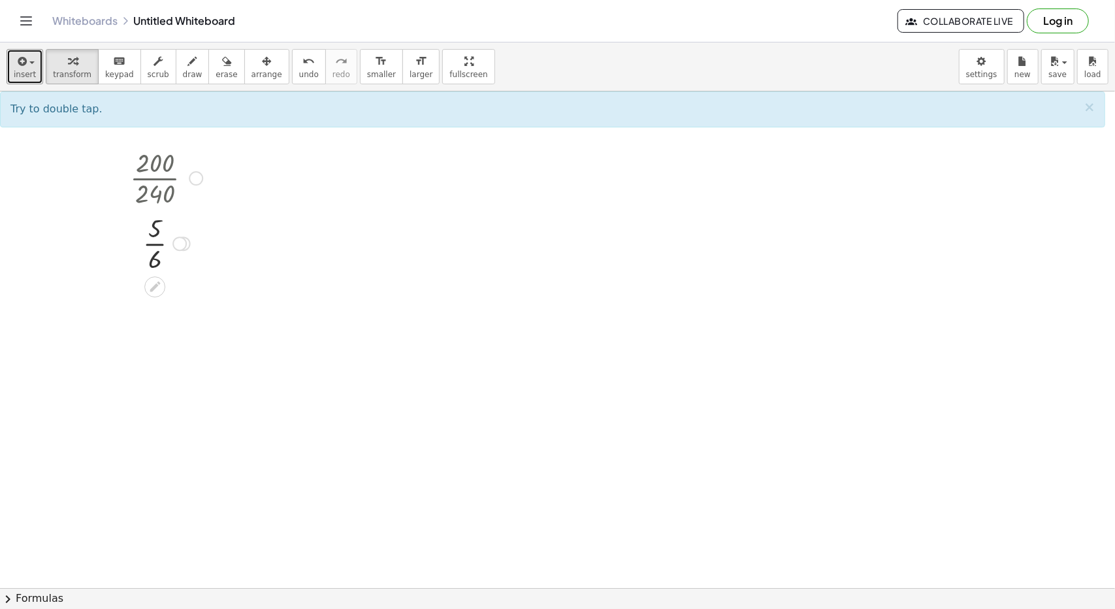
click at [164, 236] on div at bounding box center [166, 242] width 86 height 65
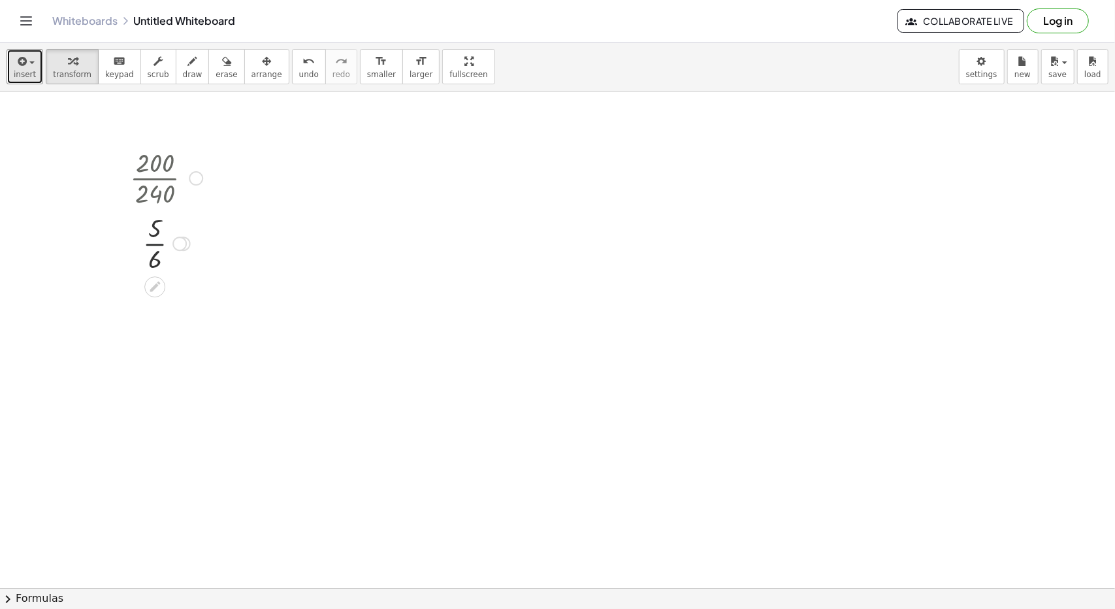
click at [164, 236] on div at bounding box center [166, 242] width 86 height 65
click at [20, 74] on span "insert" at bounding box center [25, 74] width 22 height 9
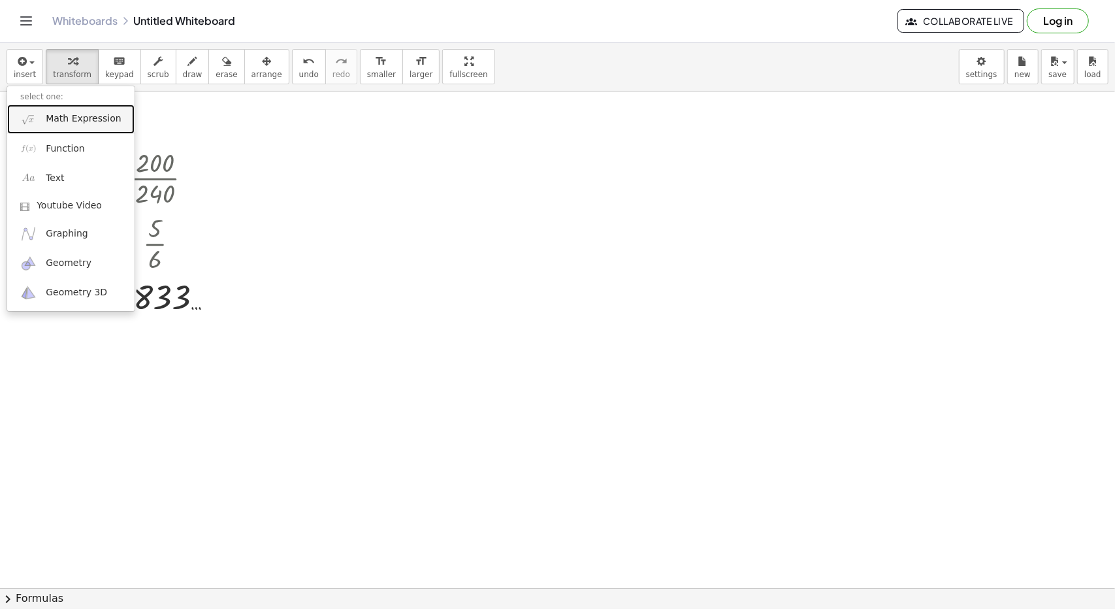
click at [63, 126] on link "Math Expression" at bounding box center [70, 118] width 127 height 29
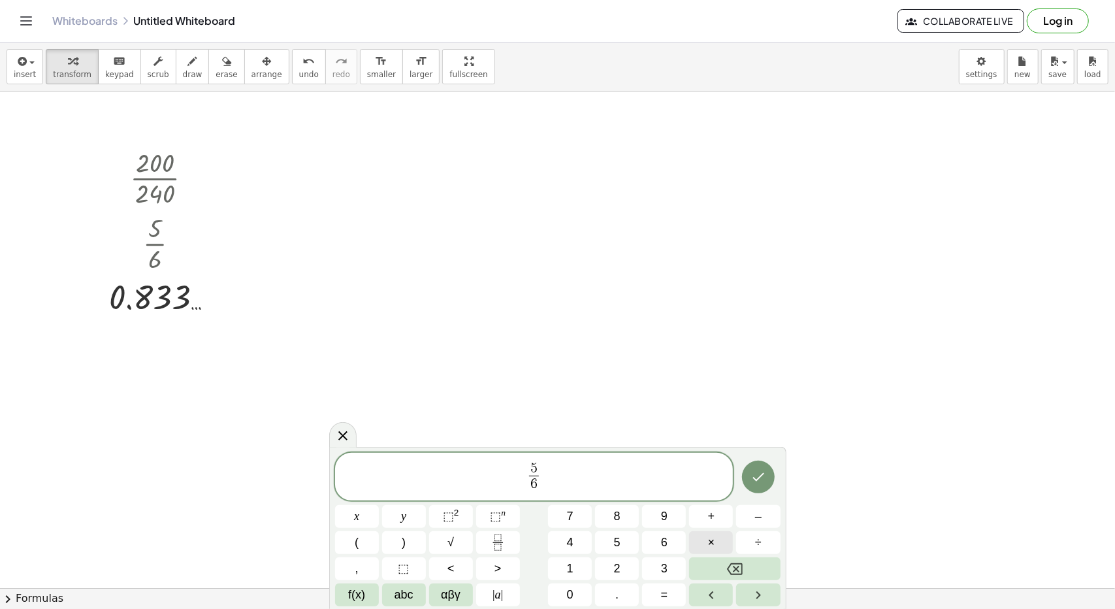
click at [718, 543] on button "×" at bounding box center [711, 542] width 44 height 23
click at [610, 539] on button "5" at bounding box center [617, 542] width 44 height 23
click at [758, 482] on icon "Done" at bounding box center [758, 477] width 16 height 16
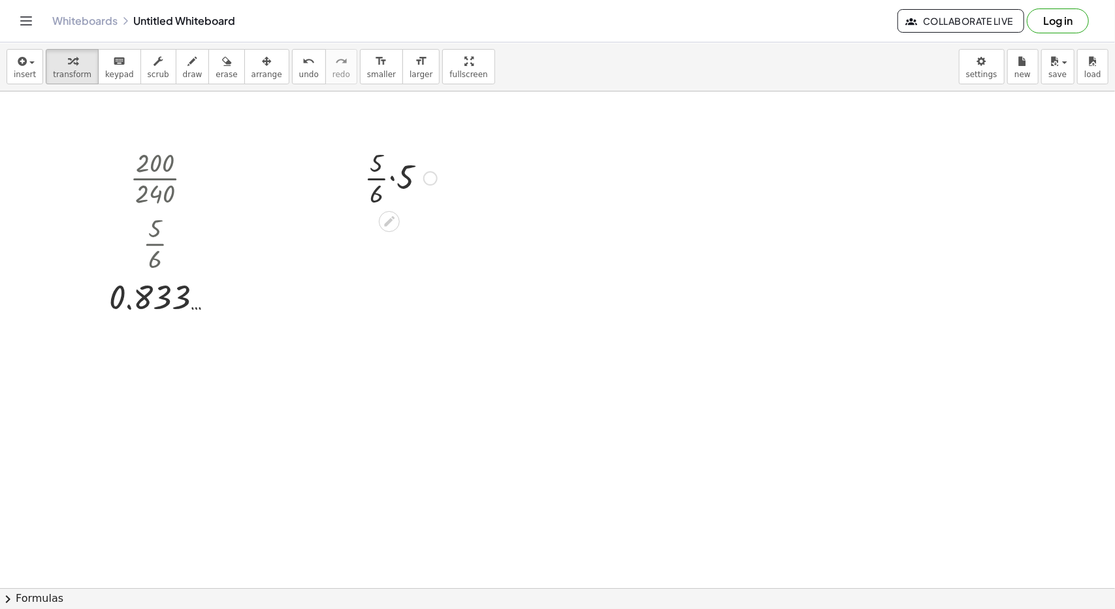
click at [402, 191] on div at bounding box center [401, 176] width 86 height 65
click at [387, 233] on div at bounding box center [401, 242] width 86 height 65
click at [388, 301] on div at bounding box center [401, 307] width 86 height 65
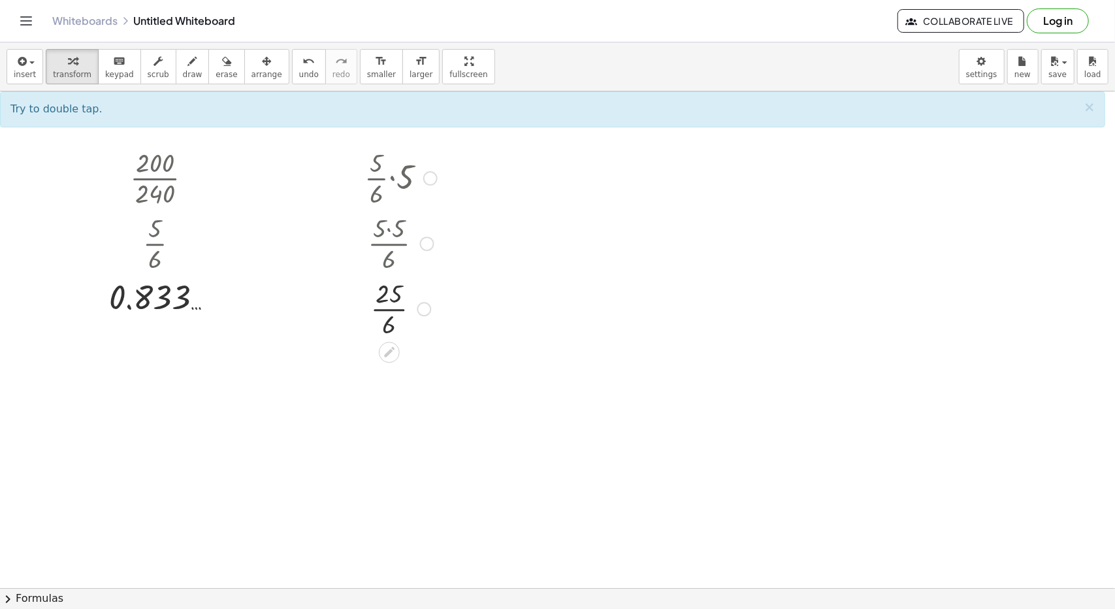
click at [389, 311] on div at bounding box center [401, 307] width 86 height 65
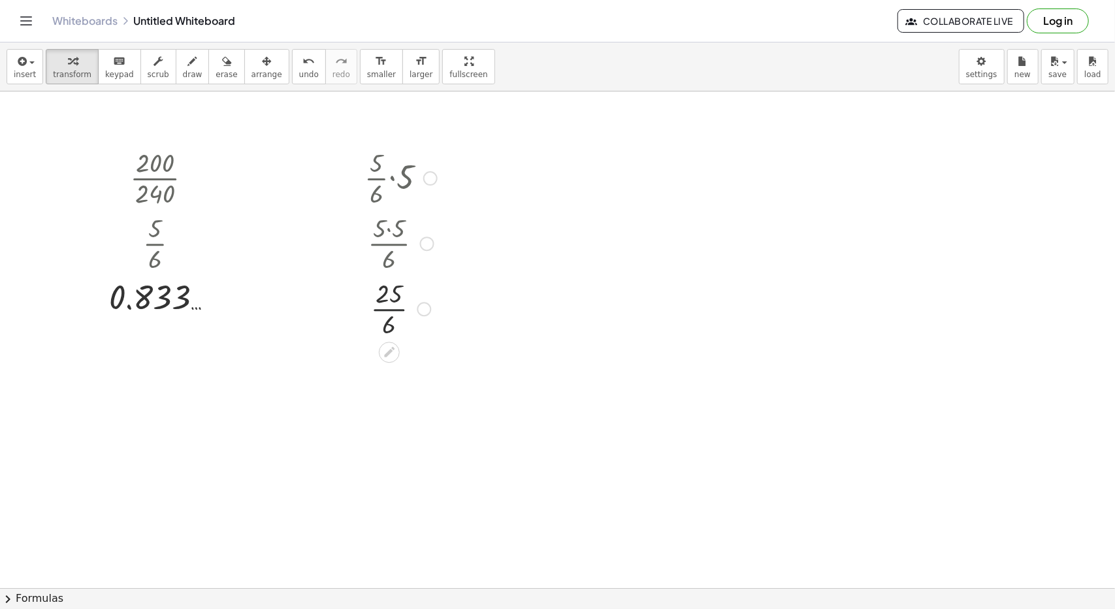
click at [389, 311] on div at bounding box center [401, 307] width 86 height 65
click at [379, 231] on div at bounding box center [400, 242] width 117 height 65
click at [159, 300] on div at bounding box center [167, 296] width 128 height 43
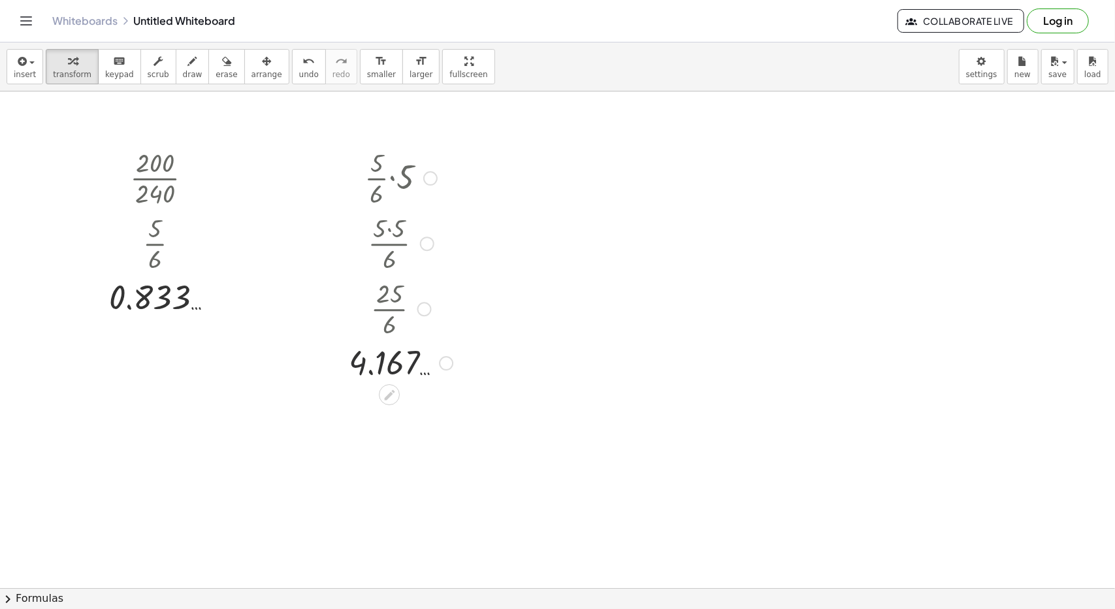
click at [394, 360] on div at bounding box center [400, 361] width 117 height 43
click at [394, 392] on icon at bounding box center [390, 395] width 14 height 14
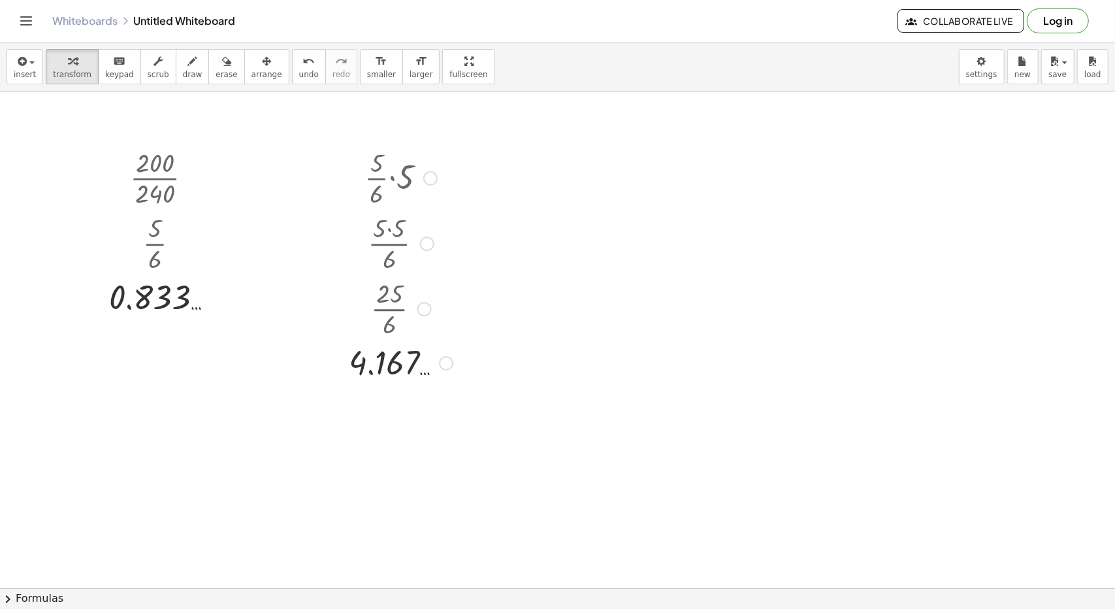
click at [393, 379] on div at bounding box center [400, 361] width 117 height 43
click at [395, 370] on div at bounding box center [400, 361] width 117 height 43
